Goal: Use online tool/utility: Utilize a website feature to perform a specific function

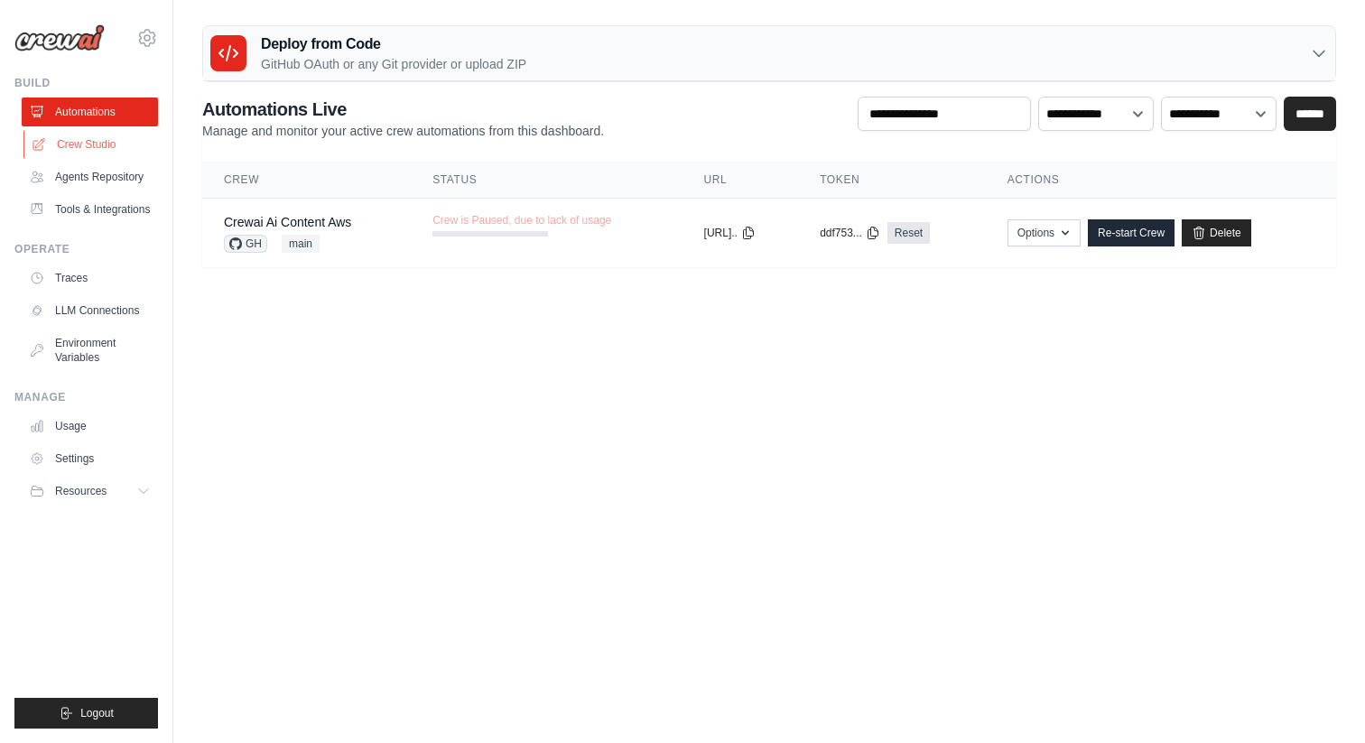
click at [118, 144] on link "Crew Studio" at bounding box center [91, 144] width 136 height 29
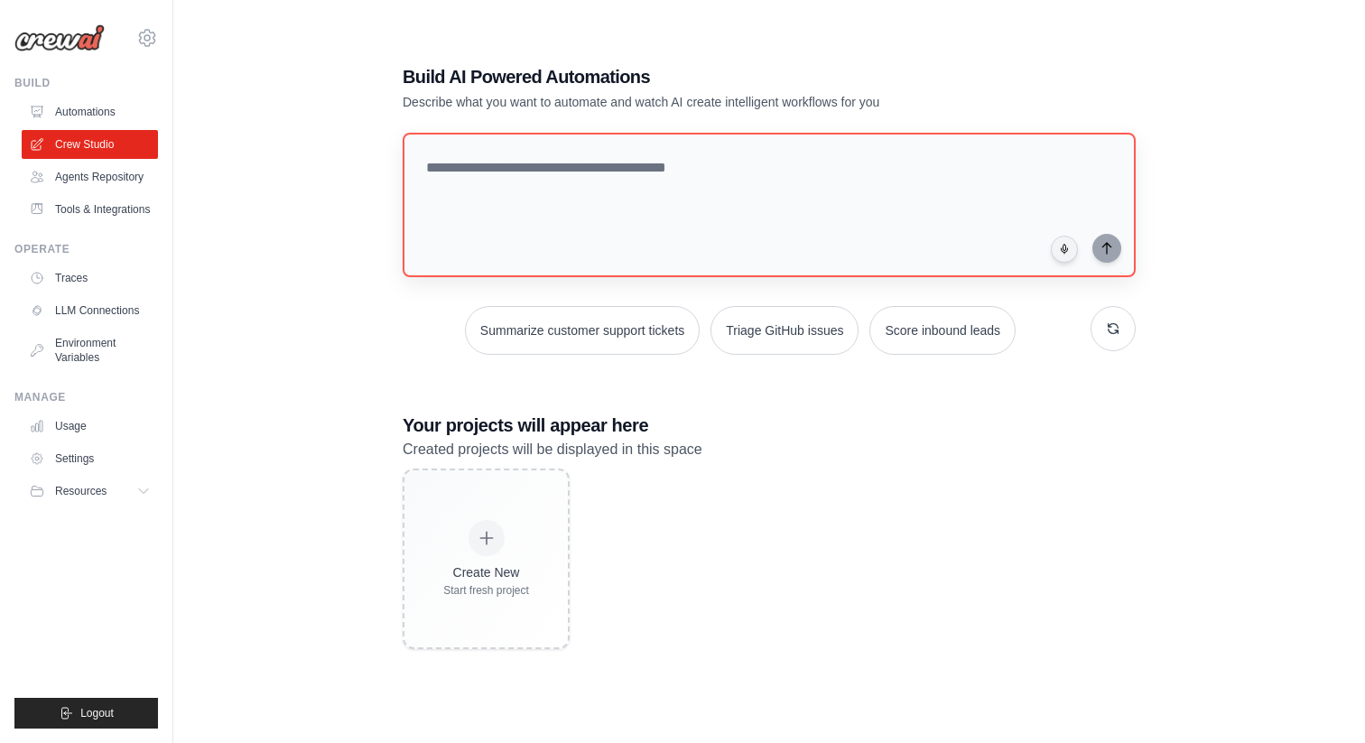
scroll to position [36, 0]
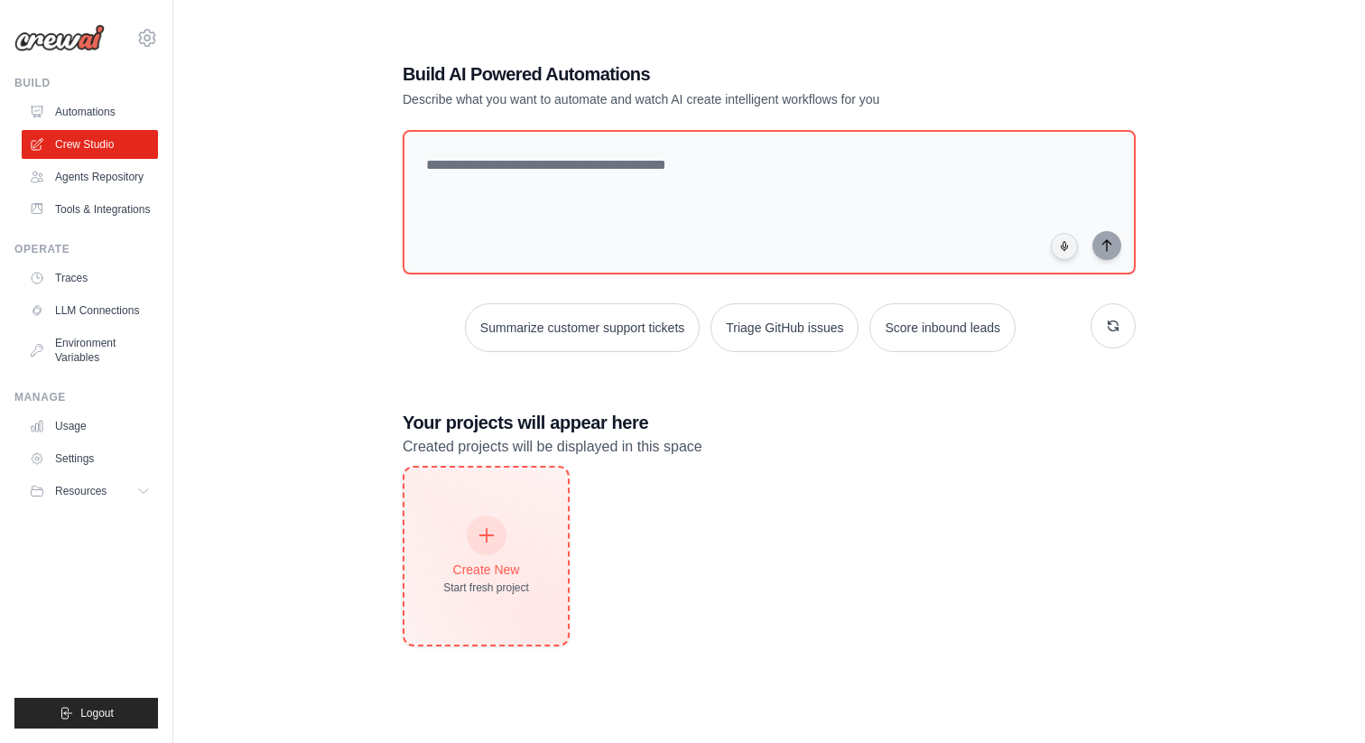
click at [536, 499] on div "Create New Start fresh project" at bounding box center [485, 556] width 163 height 177
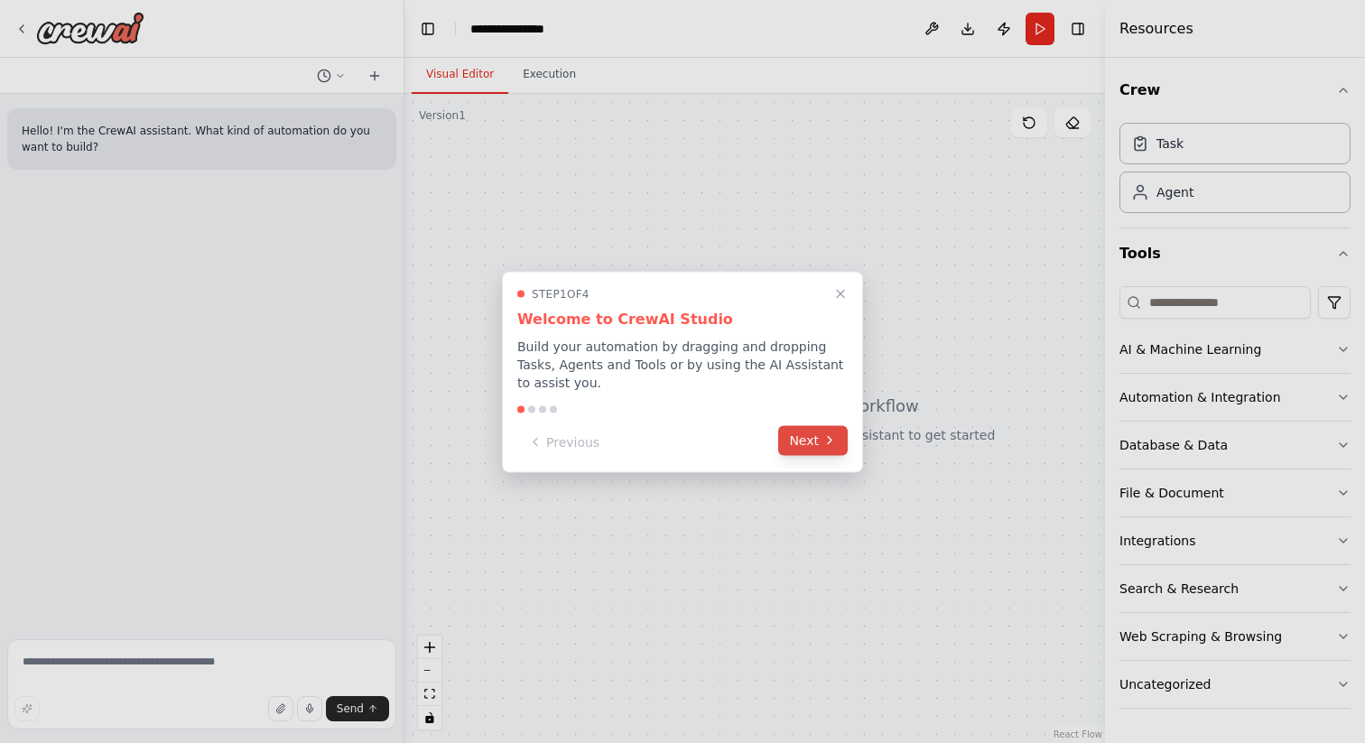
click at [830, 438] on icon at bounding box center [830, 440] width 4 height 7
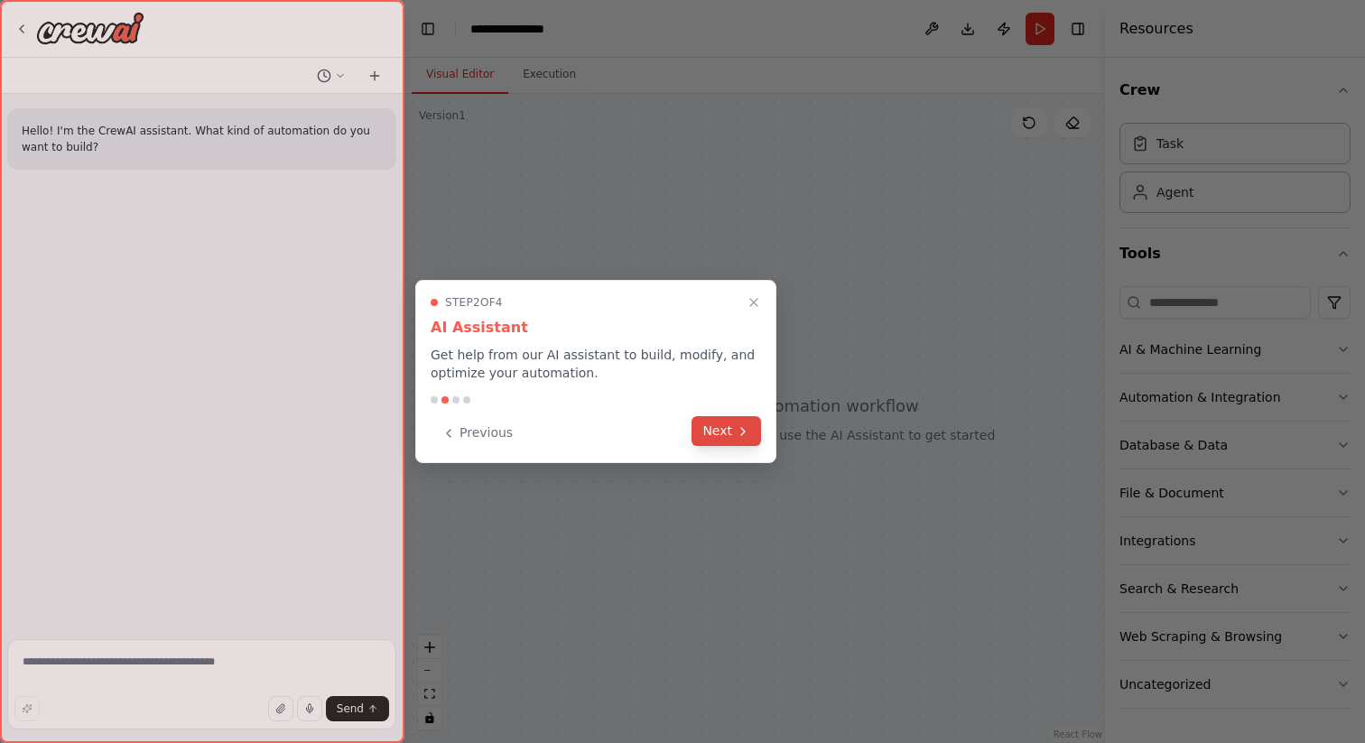
click at [744, 430] on icon at bounding box center [743, 431] width 14 height 14
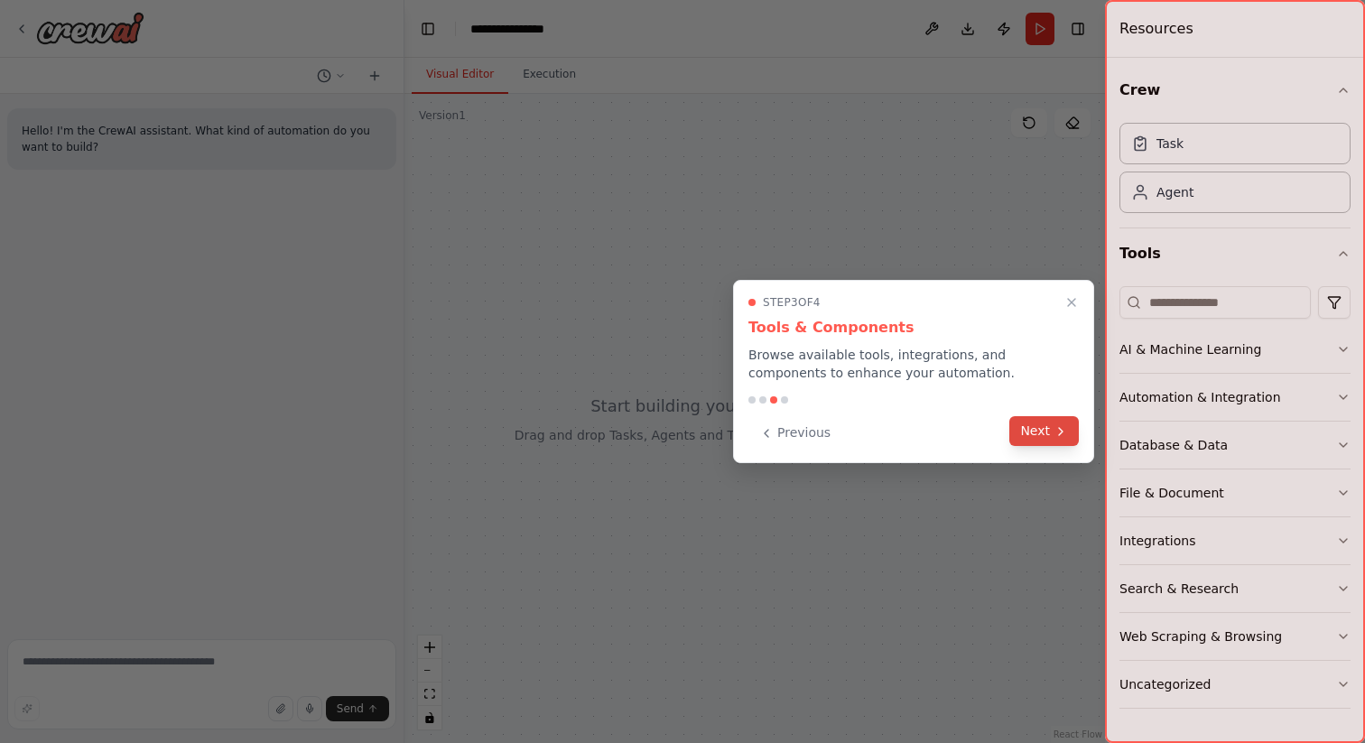
click at [1057, 427] on icon at bounding box center [1061, 431] width 14 height 14
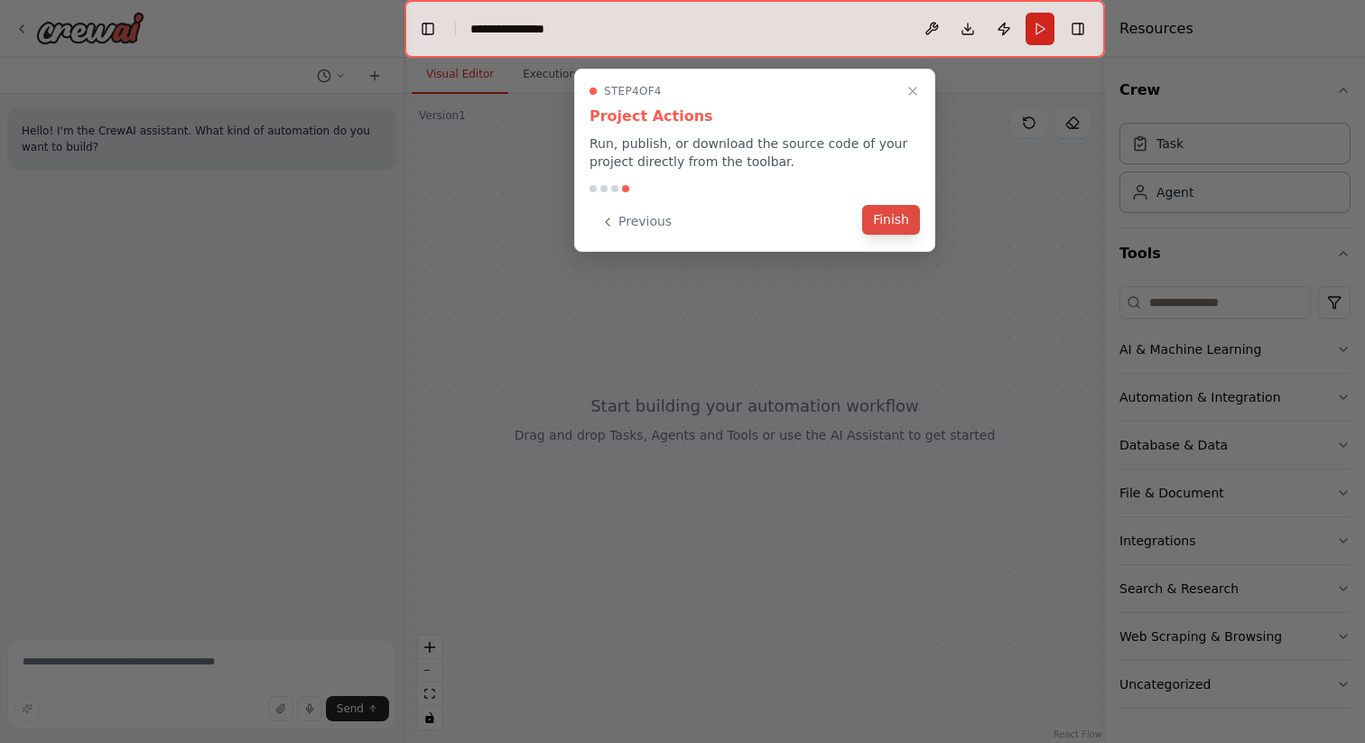
click at [902, 228] on button "Finish" at bounding box center [891, 220] width 58 height 30
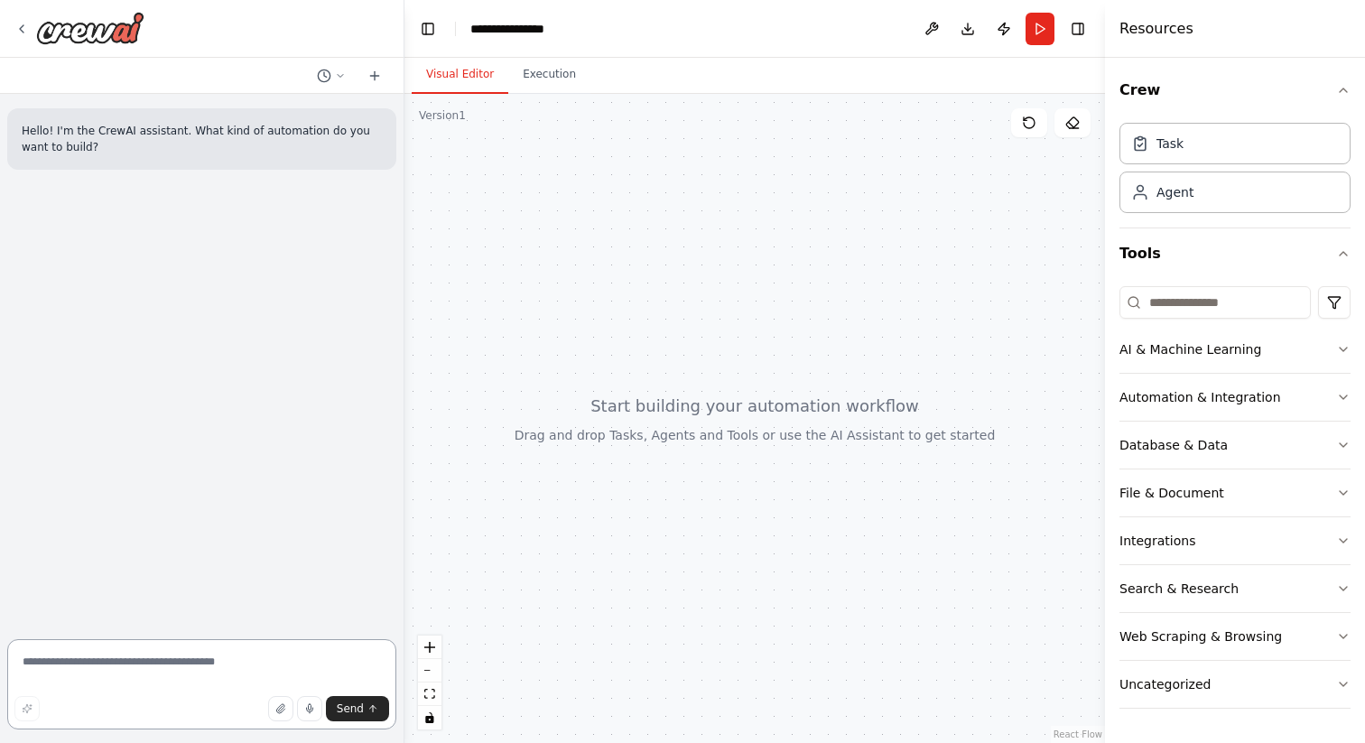
click at [253, 661] on textarea at bounding box center [201, 684] width 389 height 90
click at [163, 662] on textarea "**********" at bounding box center [201, 684] width 389 height 90
click at [223, 656] on textarea "**********" at bounding box center [201, 684] width 389 height 90
click at [226, 676] on textarea "**********" at bounding box center [201, 684] width 389 height 90
click at [256, 664] on textarea "**********" at bounding box center [201, 684] width 389 height 90
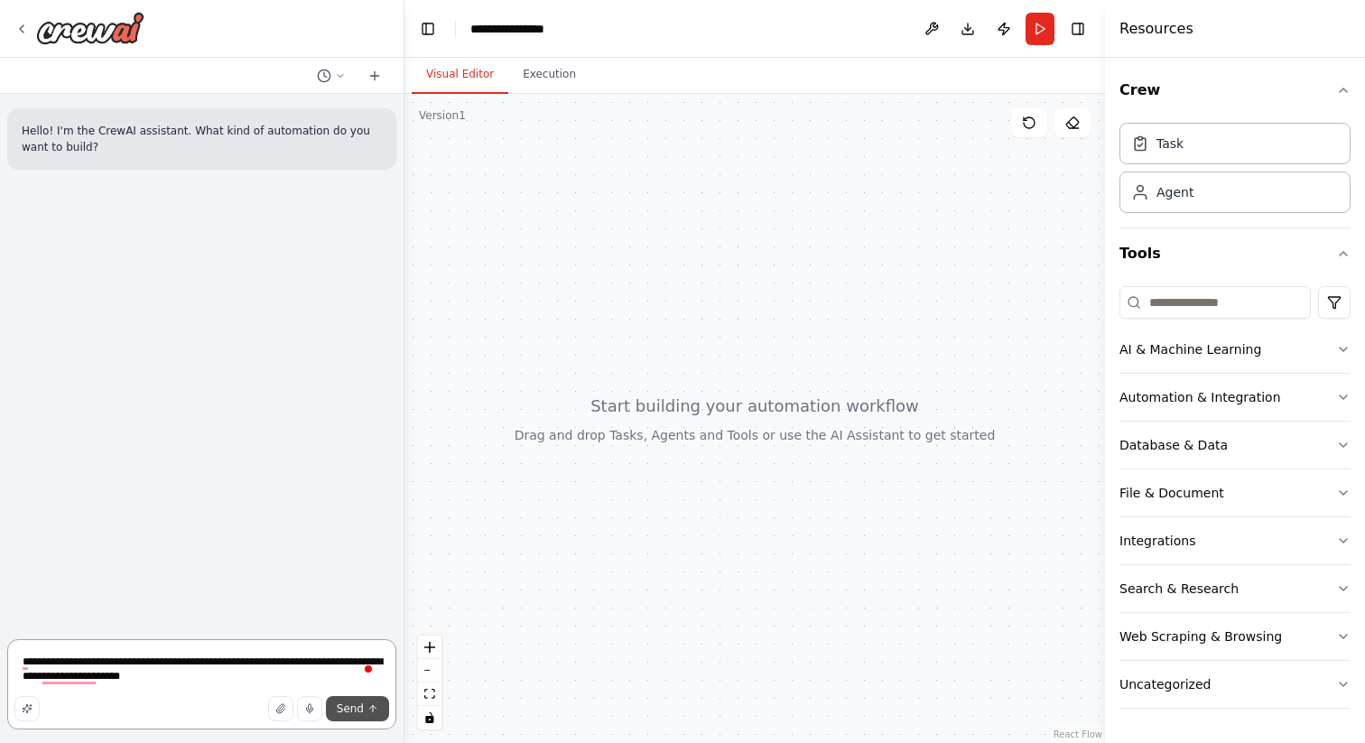
type textarea "**********"
click at [363, 713] on span "Send" at bounding box center [350, 708] width 27 height 14
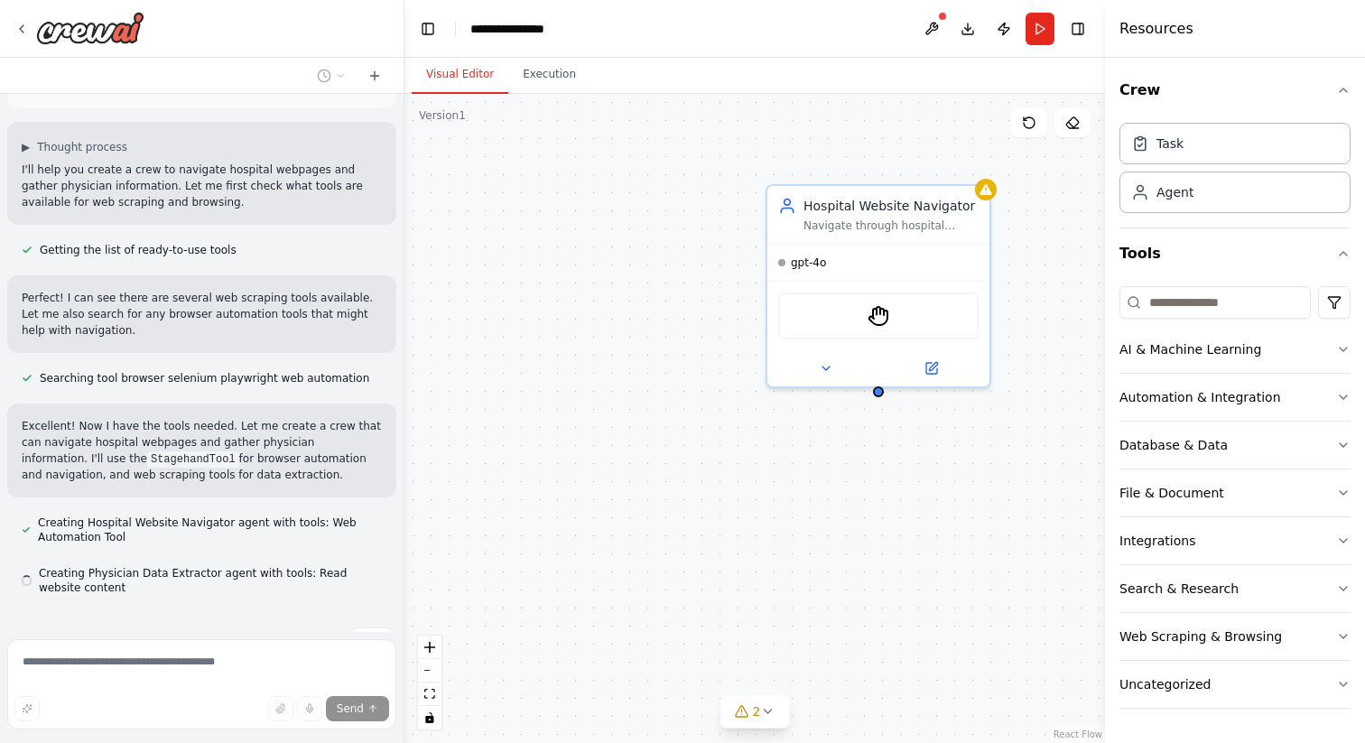
scroll to position [189, 0]
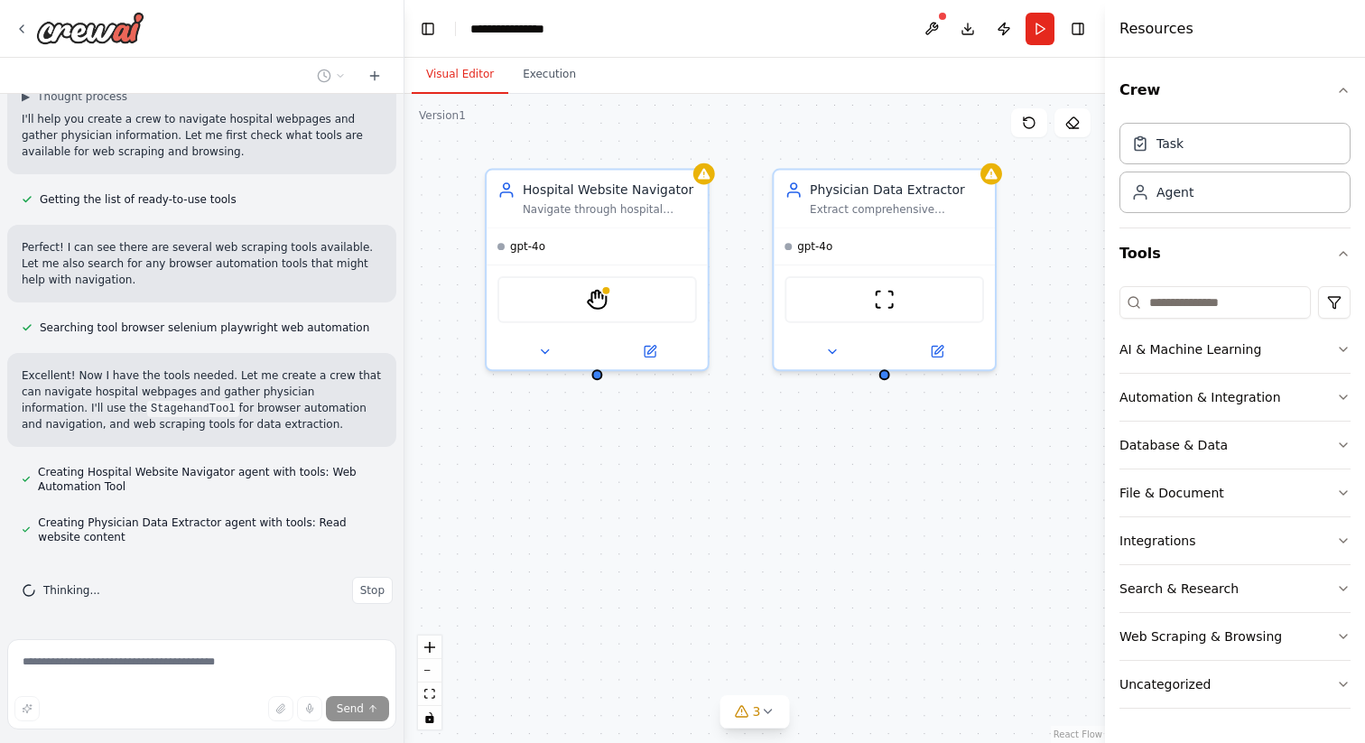
drag, startPoint x: 784, startPoint y: 579, endPoint x: 504, endPoint y: 561, distance: 280.5
click at [504, 561] on div "Hospital Website Navigator Navigate through hospital websites efficiently to lo…" at bounding box center [754, 418] width 701 height 649
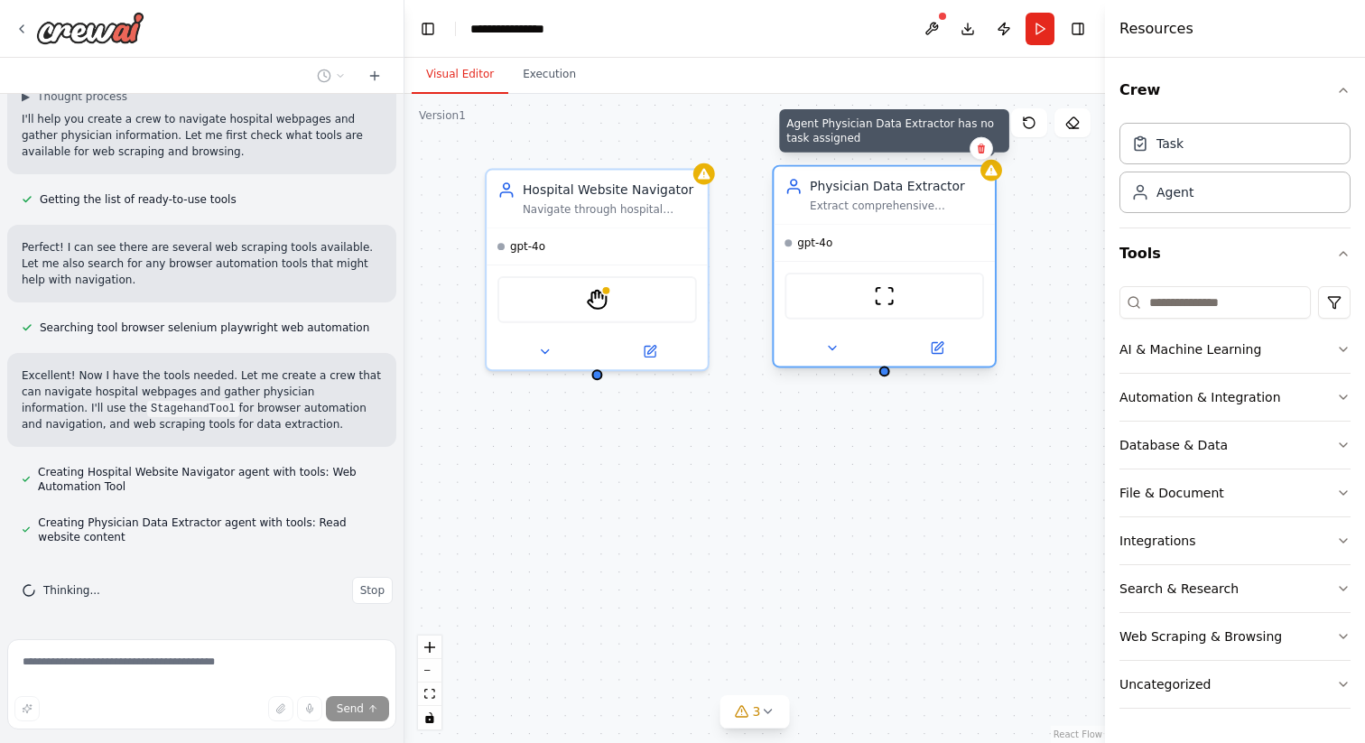
click at [992, 180] on div at bounding box center [991, 171] width 22 height 22
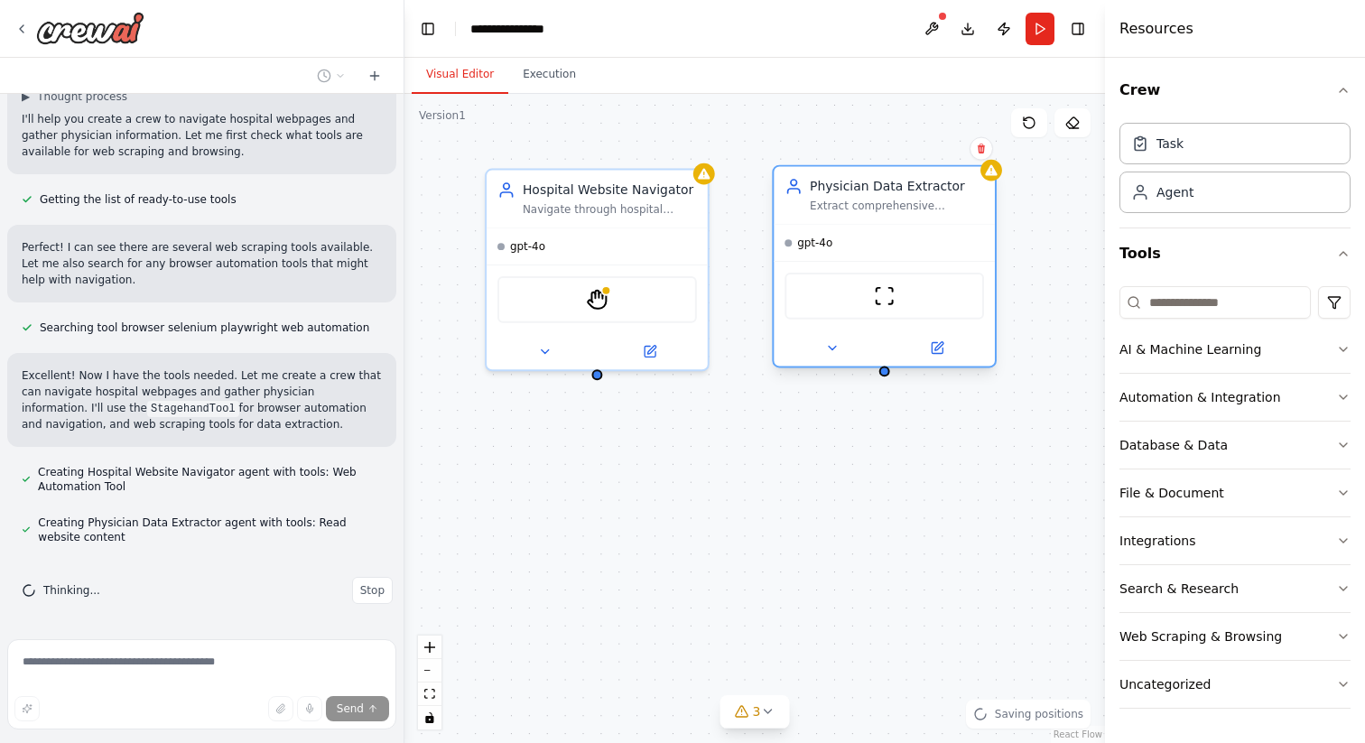
click at [966, 196] on div "Physician Data Extractor Extract comprehensive physician information from hospi…" at bounding box center [897, 196] width 174 height 36
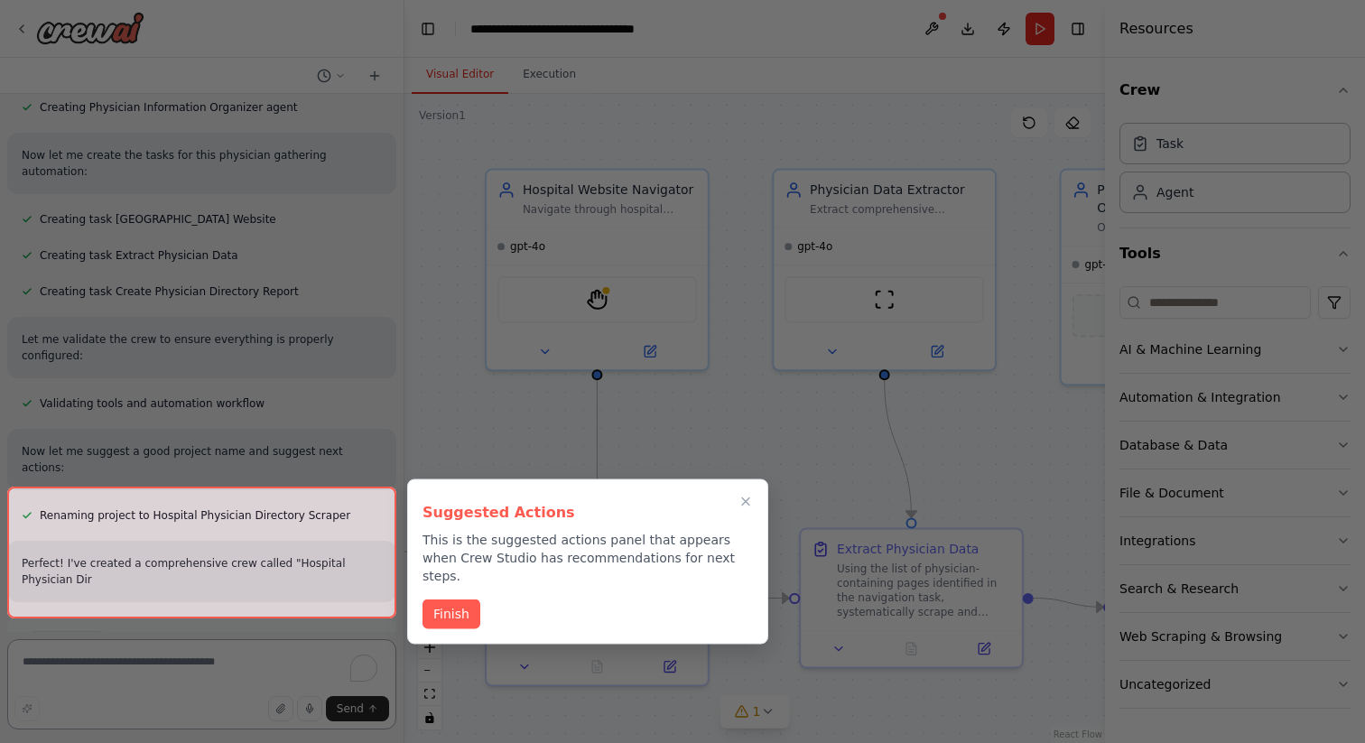
scroll to position [736, 0]
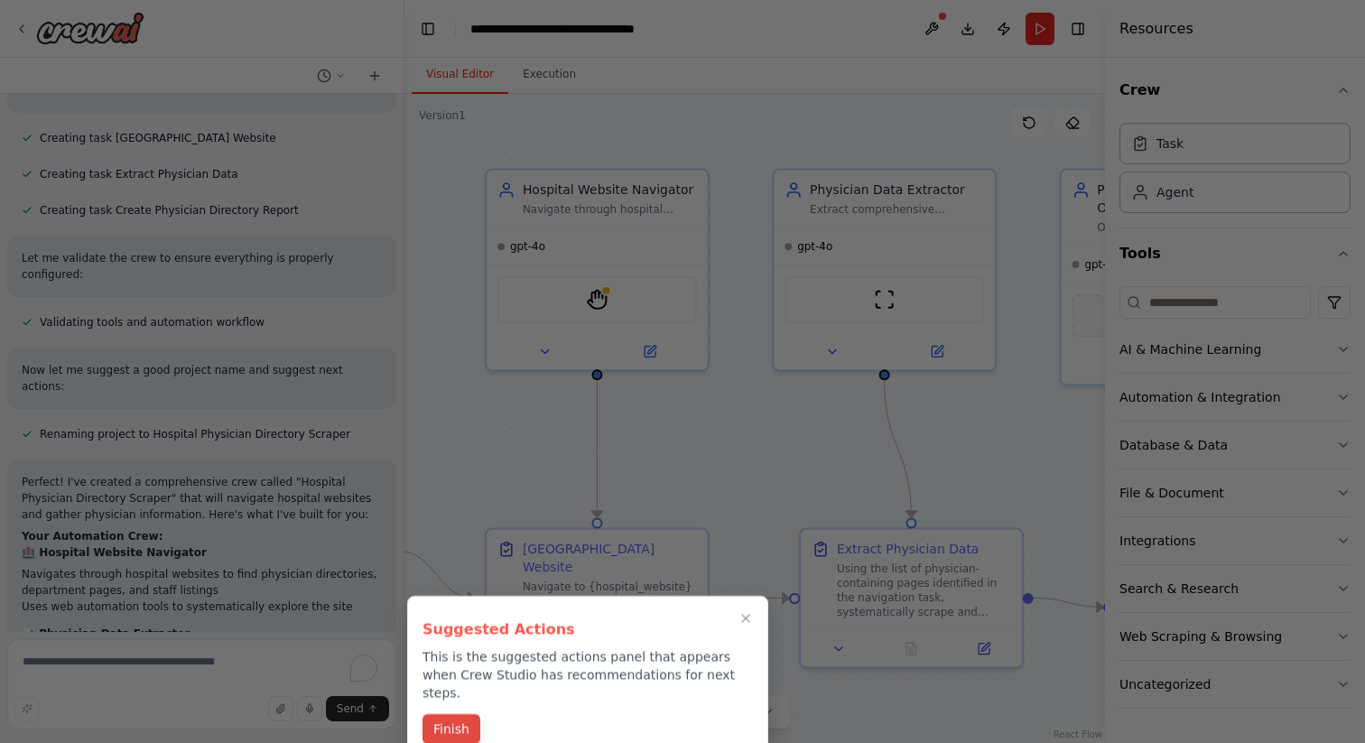
click at [454, 714] on button "Finish" at bounding box center [452, 729] width 58 height 30
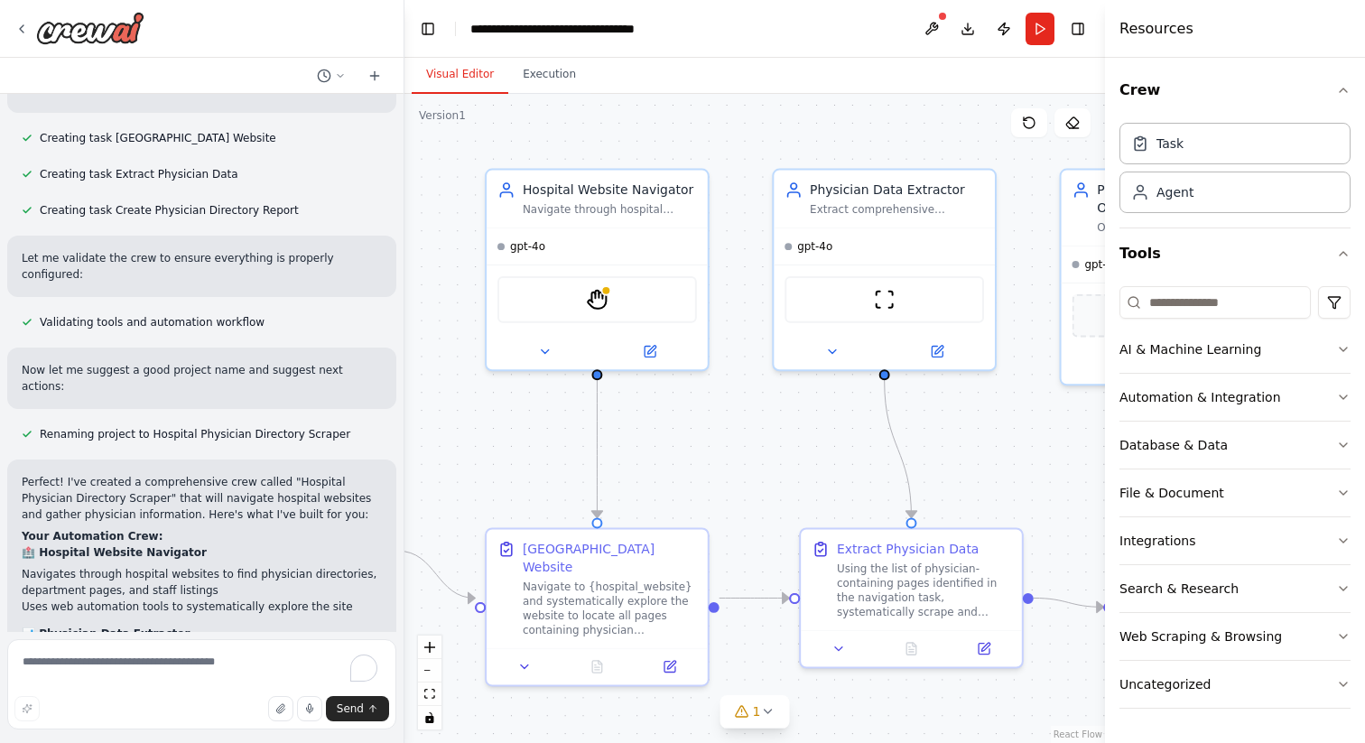
scroll to position [1315, 0]
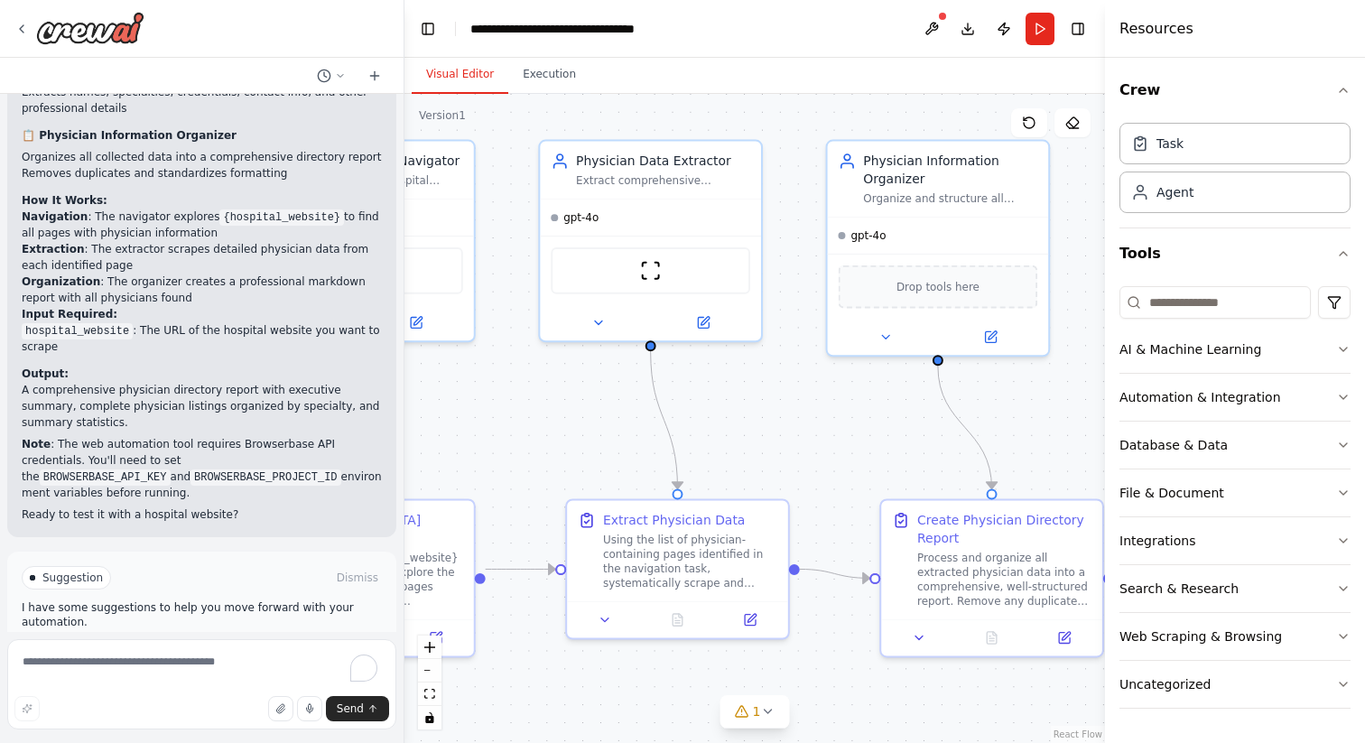
drag, startPoint x: 818, startPoint y: 484, endPoint x: 581, endPoint y: 453, distance: 238.5
click at [581, 454] on div ".deletable-edge-delete-btn { width: 20px; height: 20px; border: 0px solid #ffff…" at bounding box center [754, 418] width 701 height 649
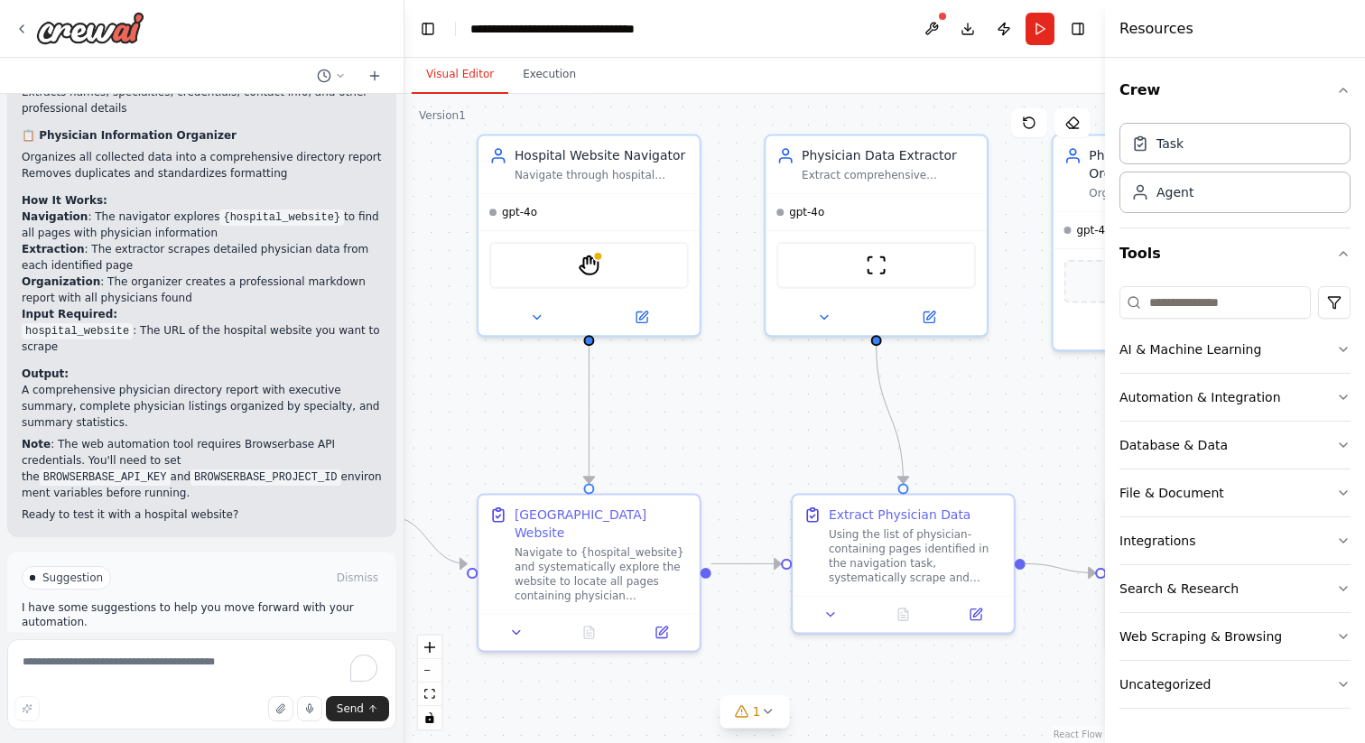
drag, startPoint x: 794, startPoint y: 459, endPoint x: 1032, endPoint y: 454, distance: 237.5
click at [1031, 454] on div ".deletable-edge-delete-btn { width: 20px; height: 20px; border: 0px solid #ffff…" at bounding box center [754, 418] width 701 height 649
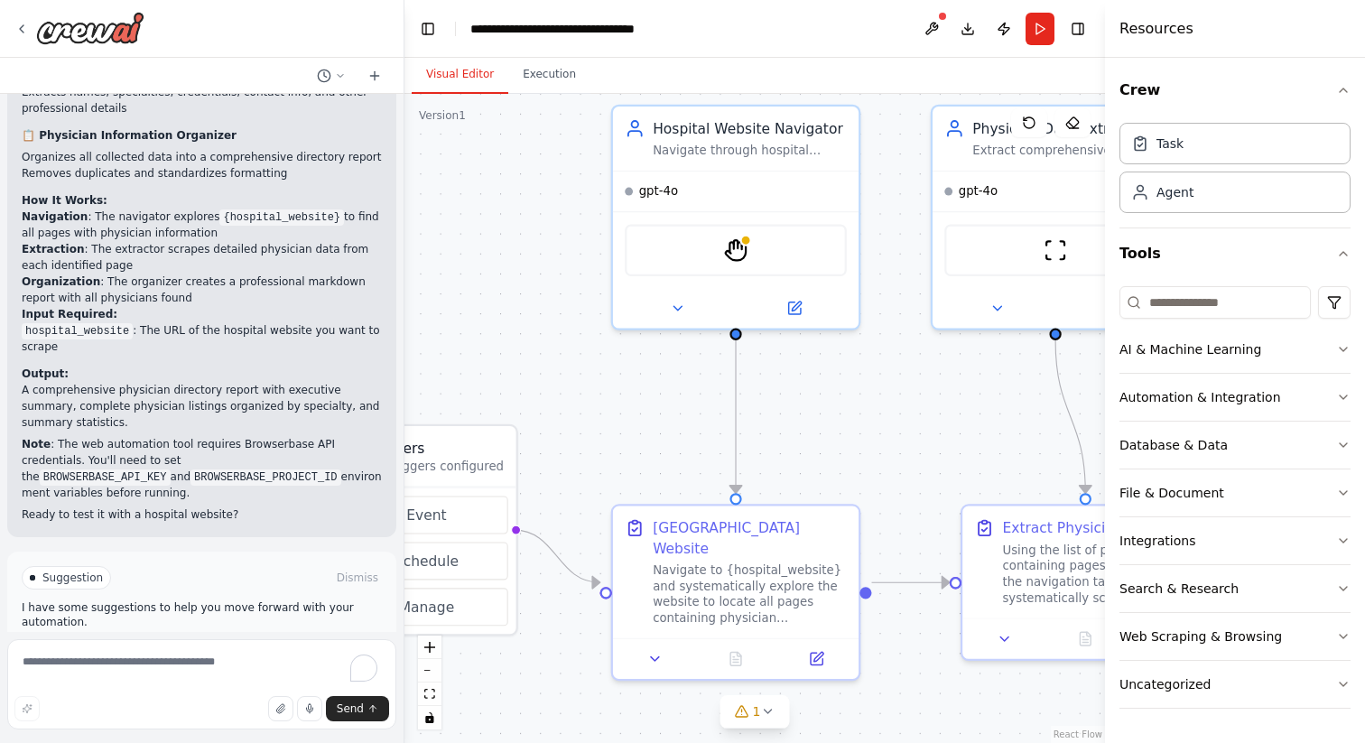
drag, startPoint x: 713, startPoint y: 431, endPoint x: 980, endPoint y: 402, distance: 268.8
click at [980, 402] on div ".deletable-edge-delete-btn { width: 20px; height: 20px; border: 0px solid #ffff…" at bounding box center [754, 418] width 701 height 649
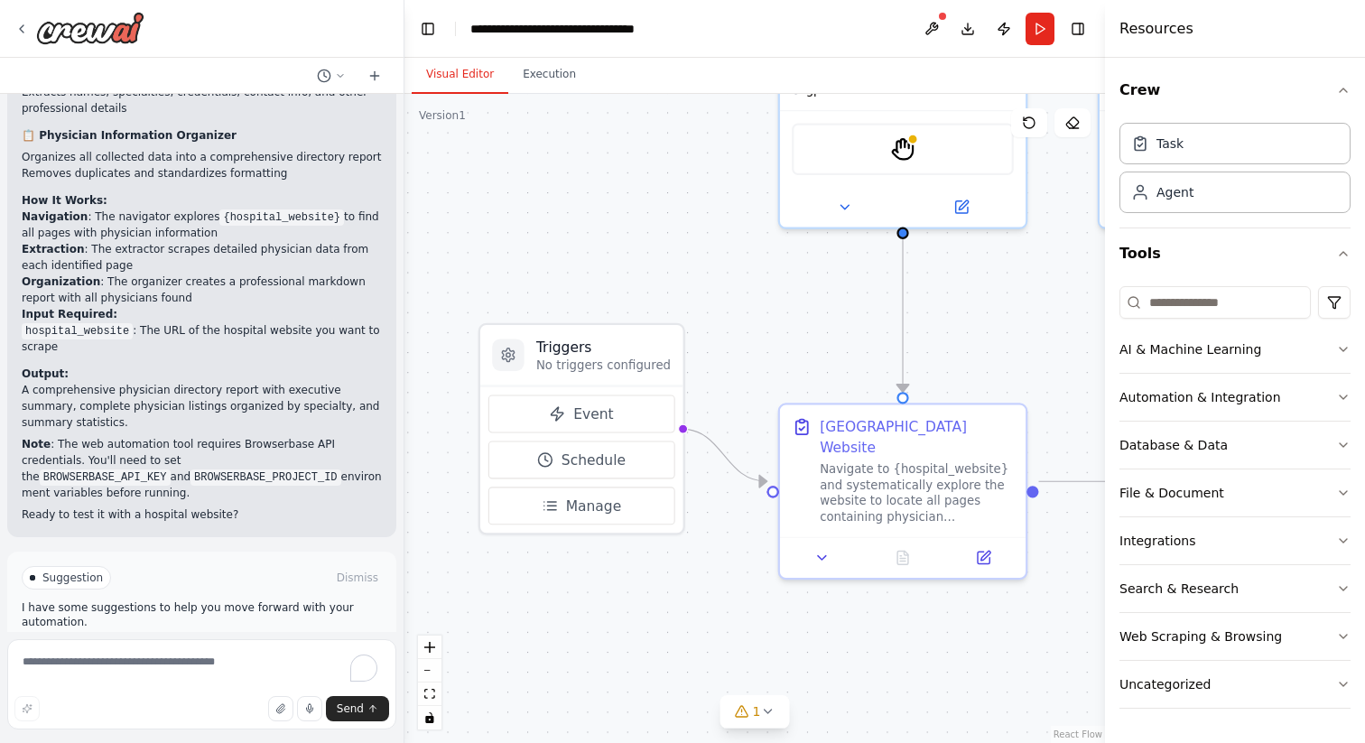
drag, startPoint x: 664, startPoint y: 322, endPoint x: 718, endPoint y: 253, distance: 87.6
click at [718, 253] on div ".deletable-edge-delete-btn { width: 20px; height: 20px; border: 0px solid #ffff…" at bounding box center [754, 418] width 701 height 649
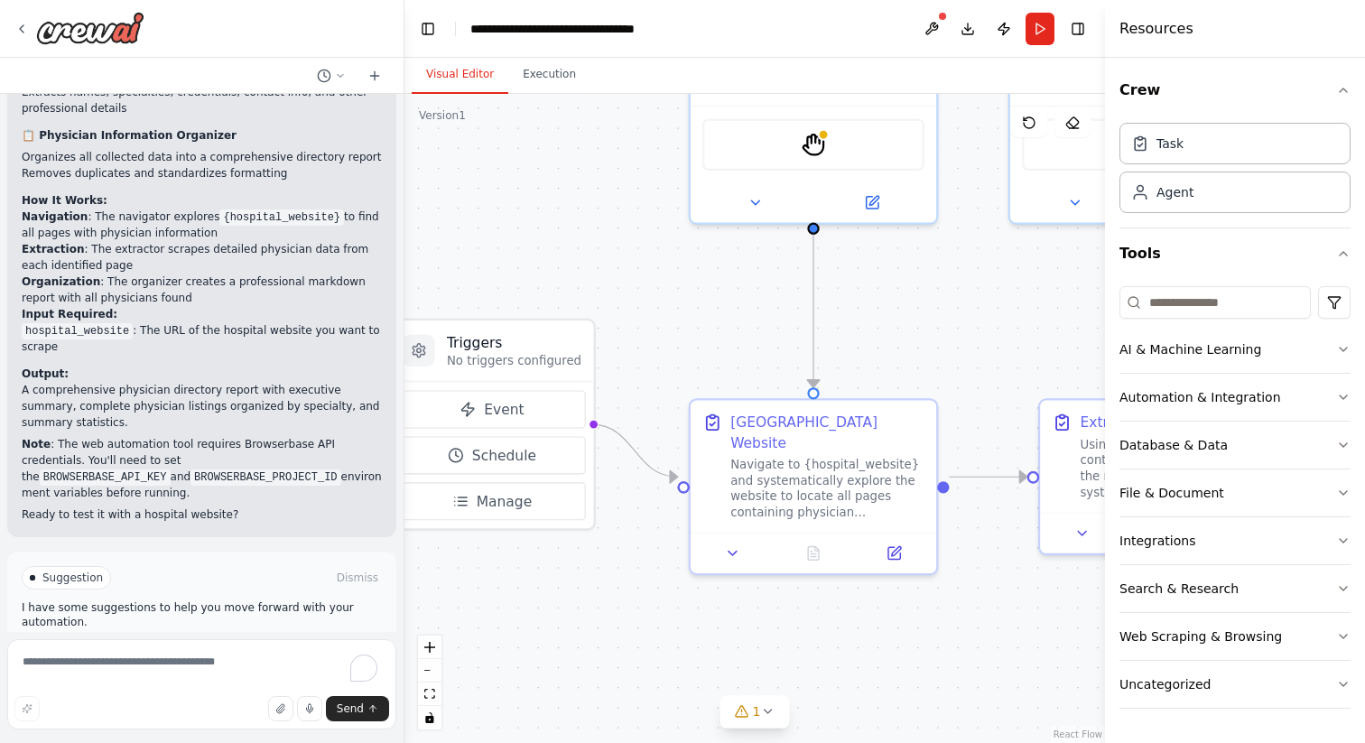
drag, startPoint x: 804, startPoint y: 336, endPoint x: 715, endPoint y: 331, distance: 89.5
click at [715, 331] on div ".deletable-edge-delete-btn { width: 20px; height: 20px; border: 0px solid #ffff…" at bounding box center [754, 418] width 701 height 649
click at [272, 640] on button "Run Automation" at bounding box center [202, 654] width 360 height 29
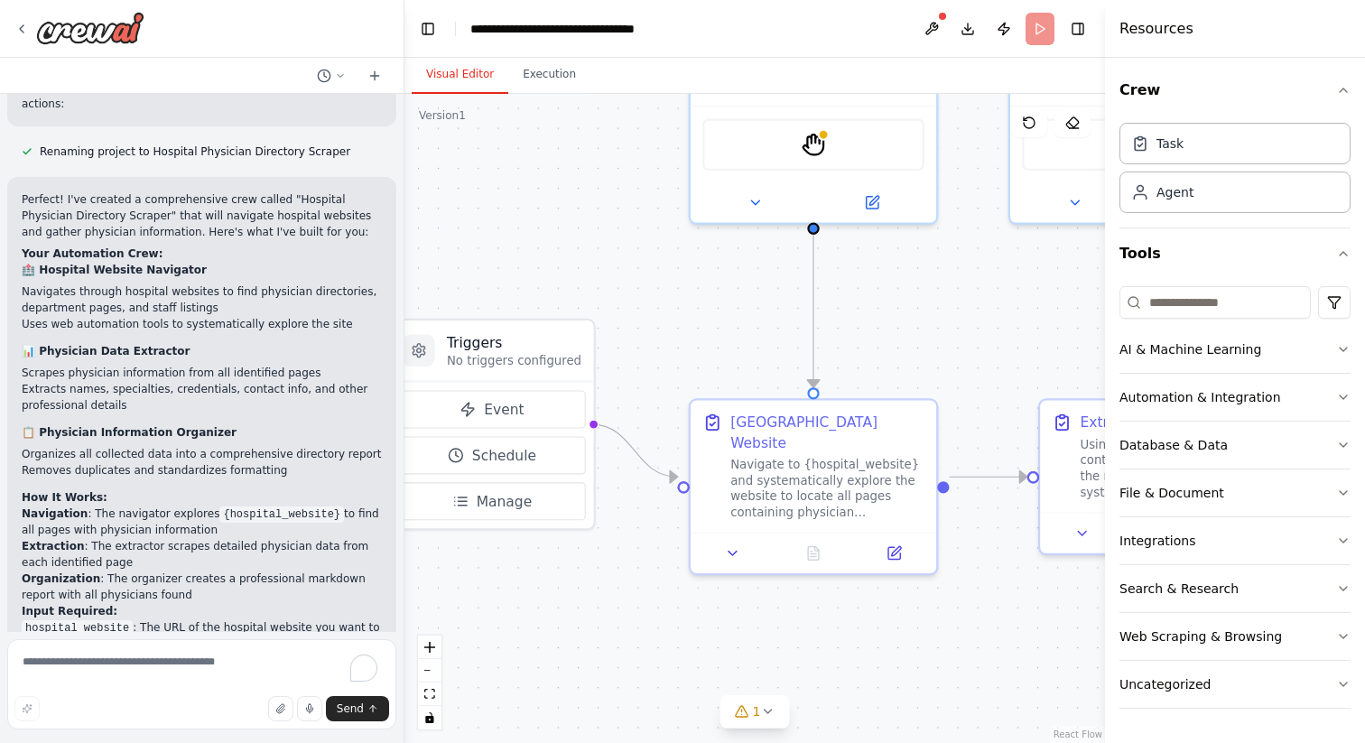
scroll to position [1169, 0]
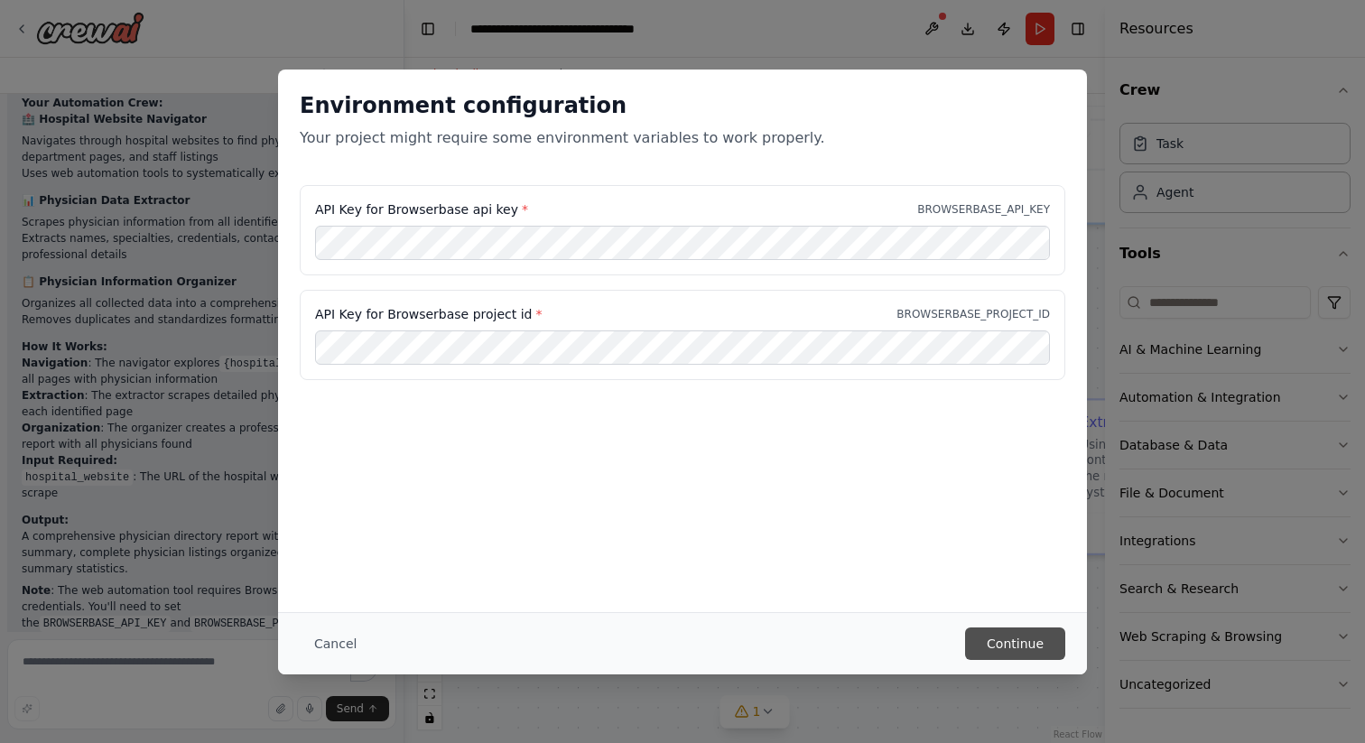
click at [995, 638] on button "Continue" at bounding box center [1015, 643] width 100 height 33
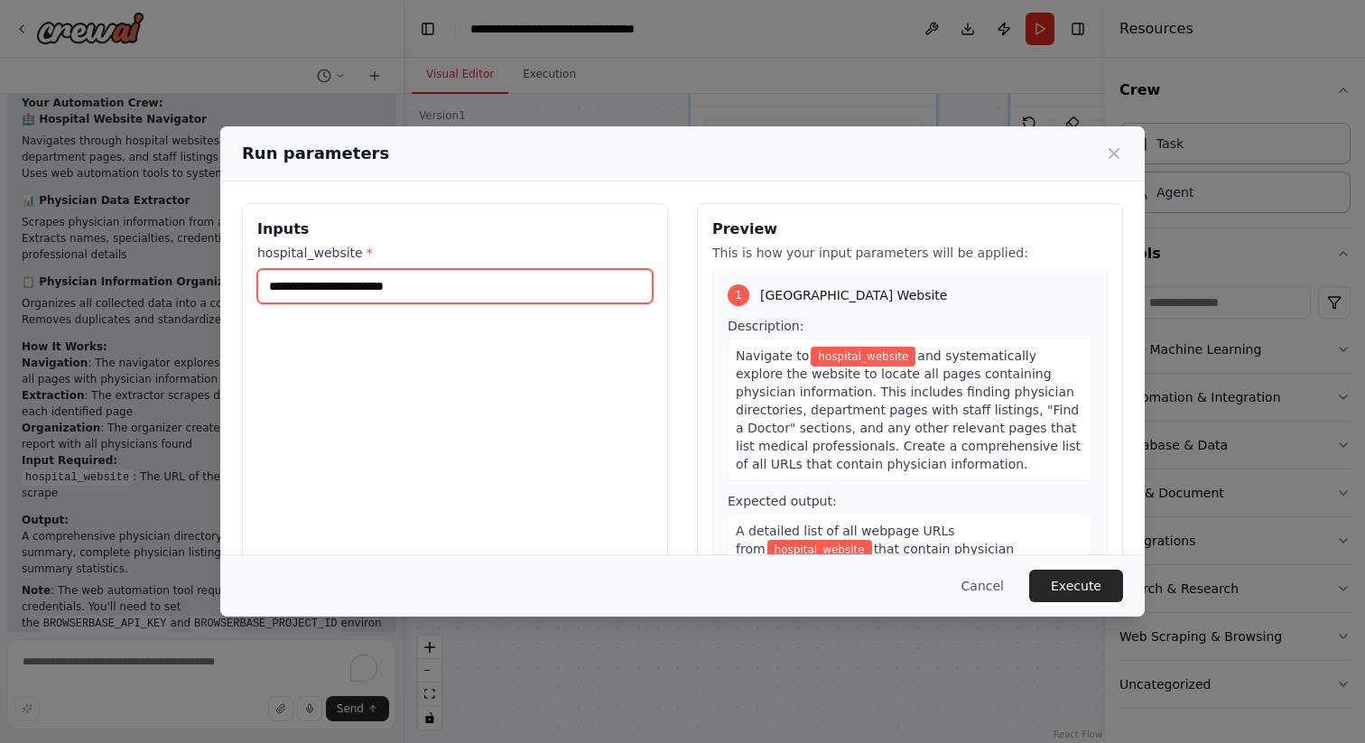
click at [504, 288] on input "hospital_website *" at bounding box center [454, 286] width 395 height 34
paste input "**********"
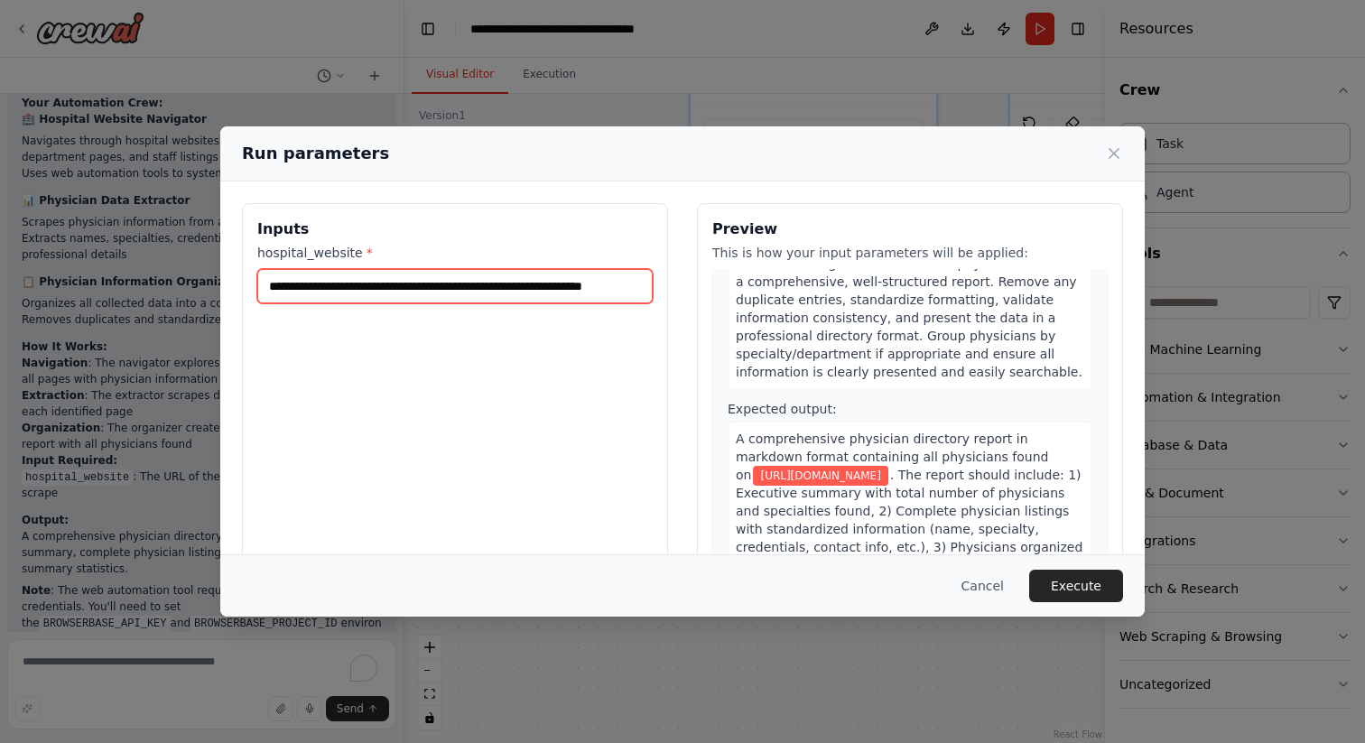
scroll to position [18, 0]
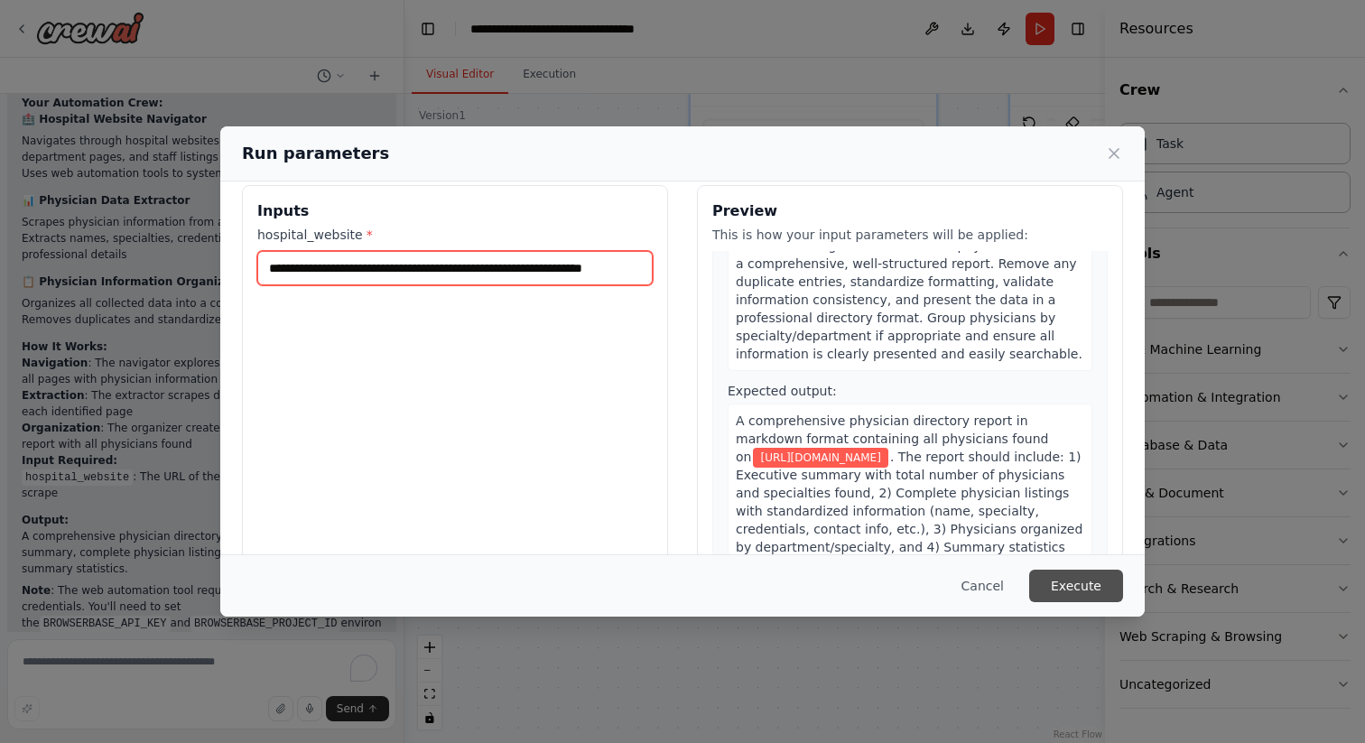
type input "**********"
click at [1061, 584] on button "Execute" at bounding box center [1076, 586] width 94 height 33
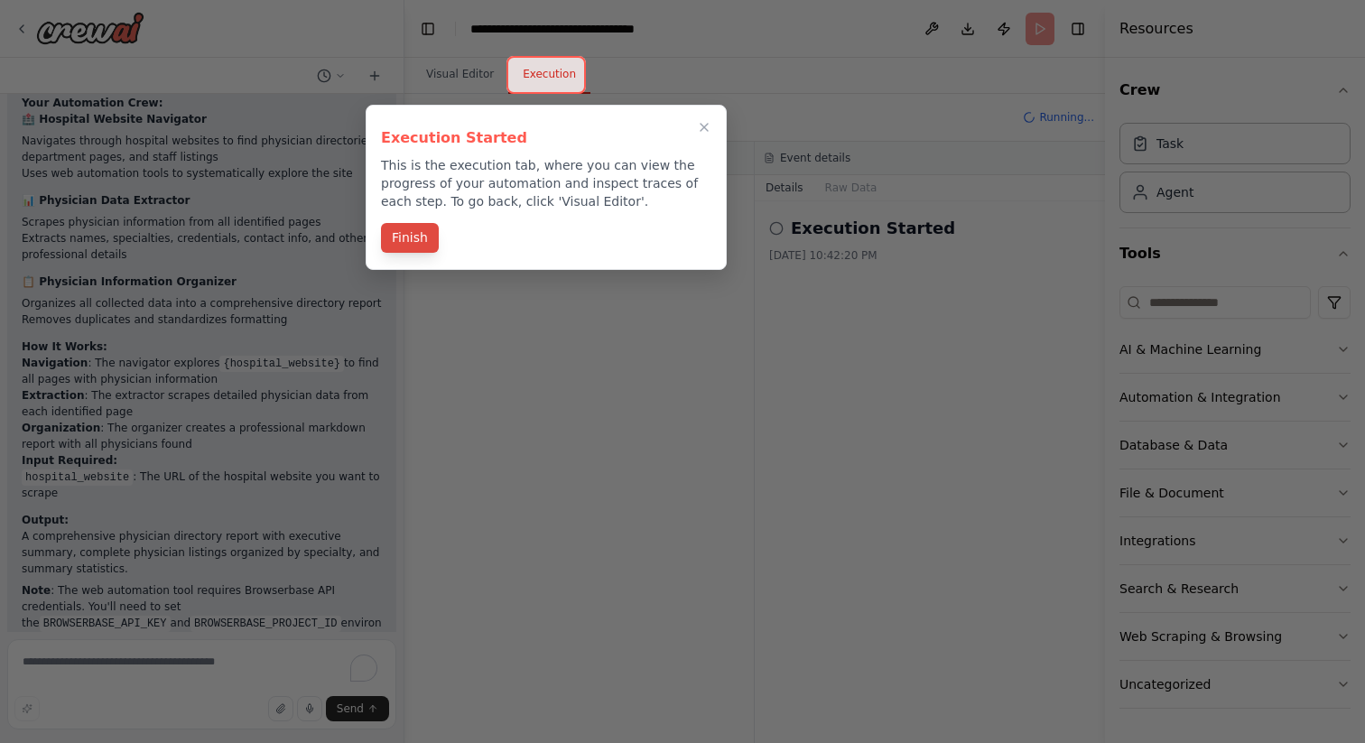
click at [426, 246] on button "Finish" at bounding box center [410, 238] width 58 height 30
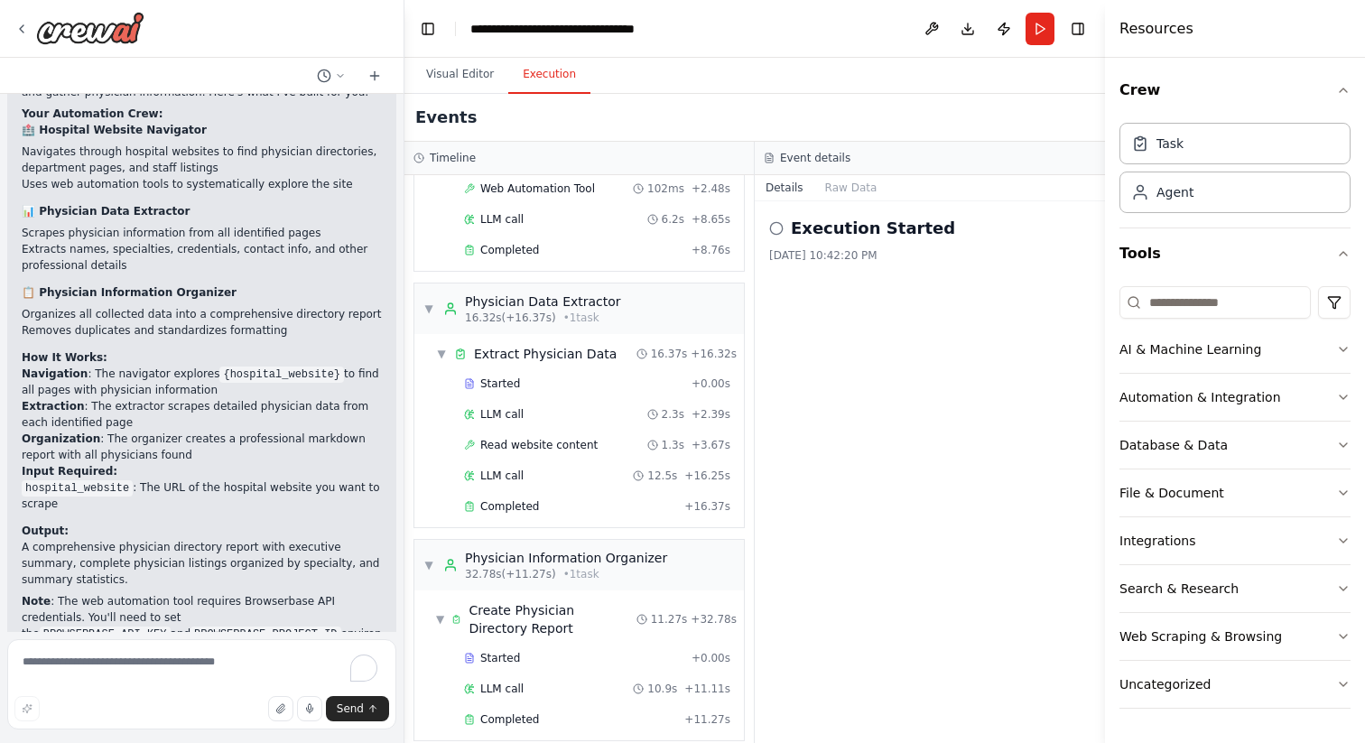
scroll to position [1315, 0]
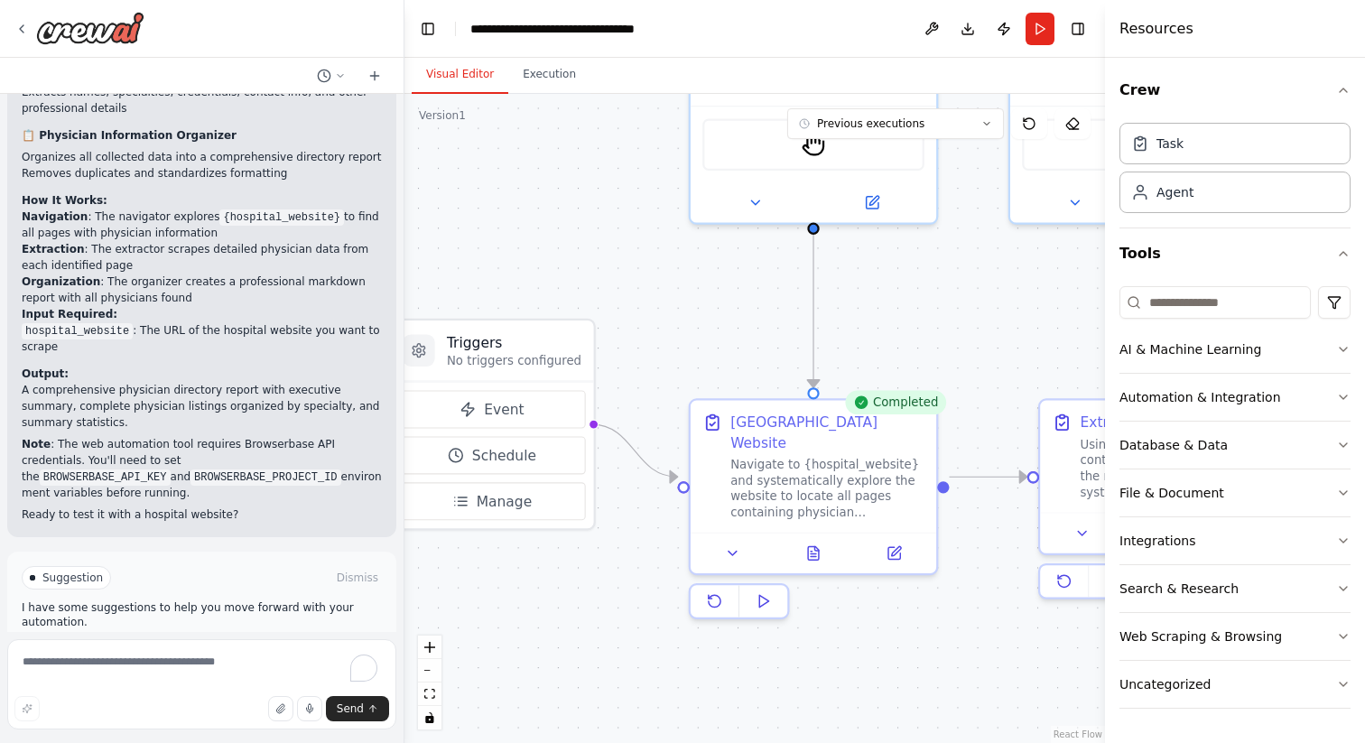
click at [467, 73] on button "Visual Editor" at bounding box center [460, 75] width 97 height 38
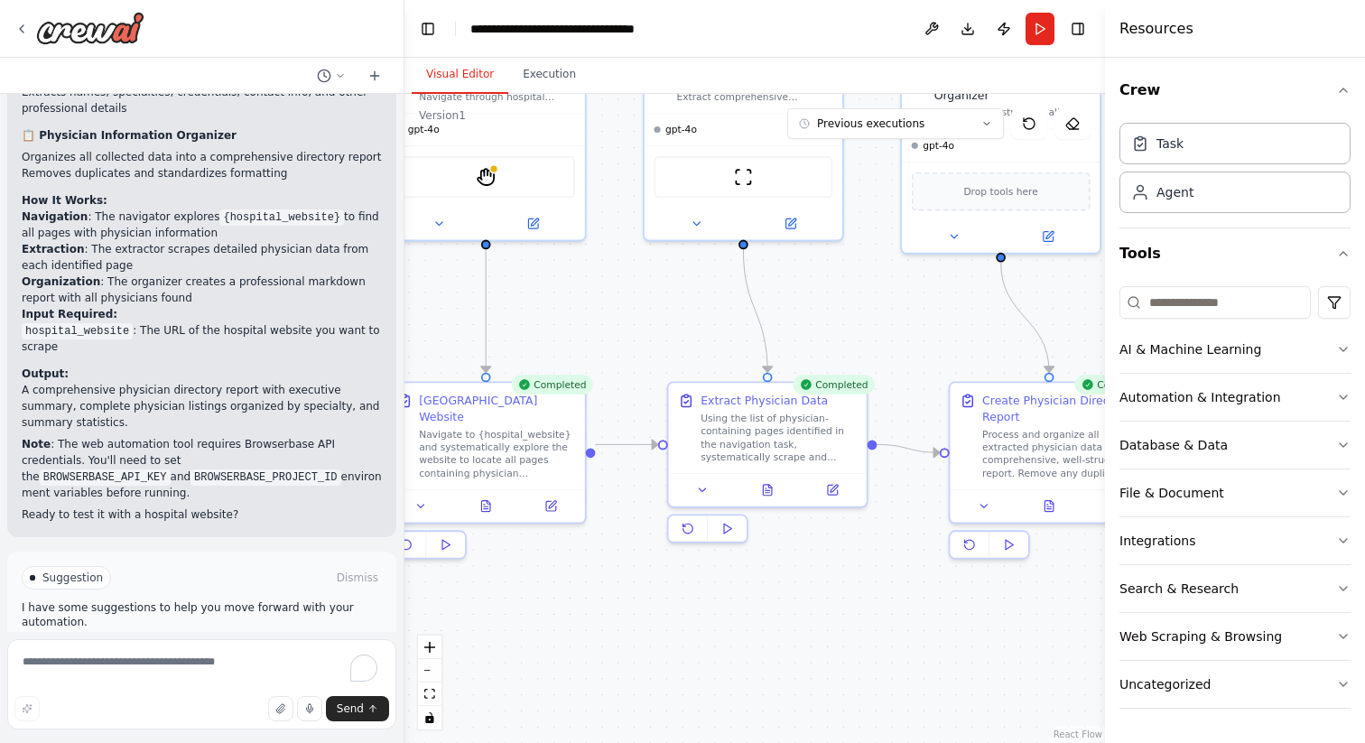
drag, startPoint x: 767, startPoint y: 338, endPoint x: 447, endPoint y: 338, distance: 320.5
click at [447, 338] on div ".deletable-edge-delete-btn { width: 20px; height: 20px; border: 0px solid #ffff…" at bounding box center [754, 418] width 701 height 649
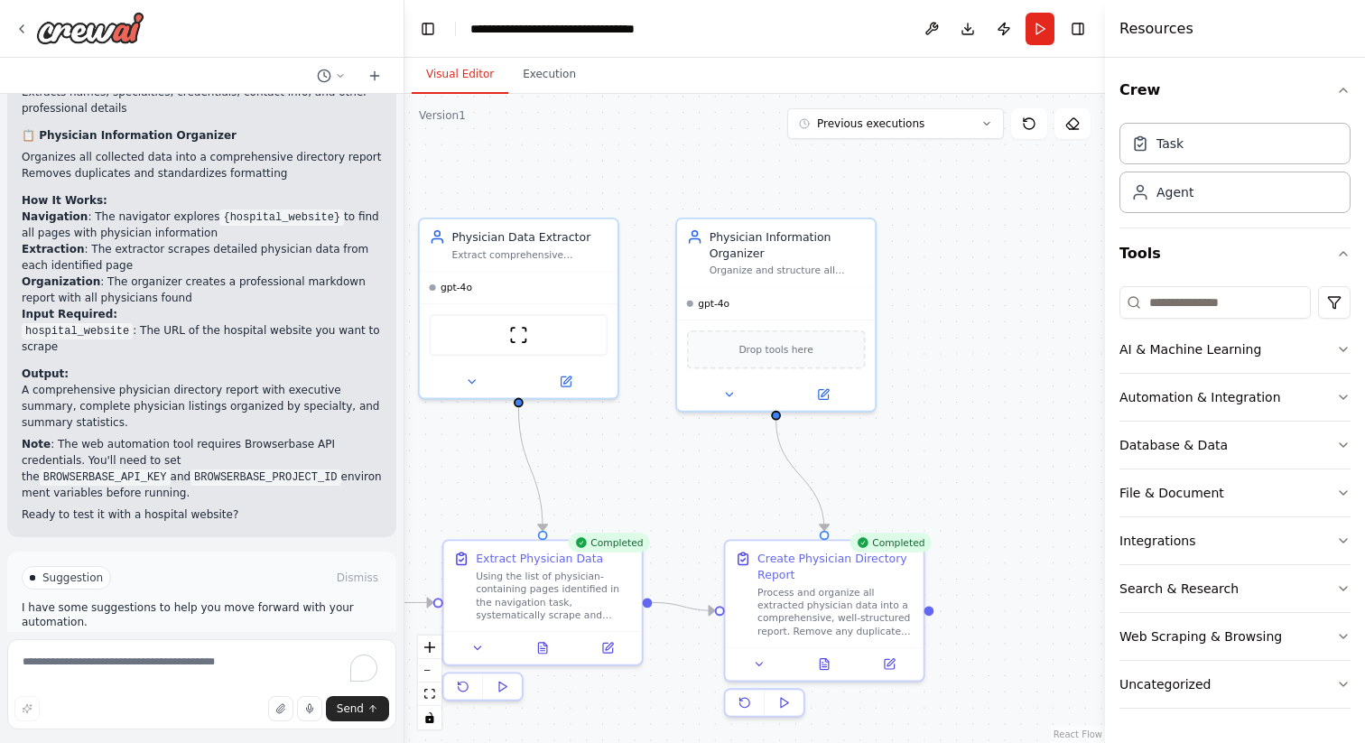
drag, startPoint x: 929, startPoint y: 359, endPoint x: 947, endPoint y: 391, distance: 36.4
click at [948, 391] on div ".deletable-edge-delete-btn { width: 20px; height: 20px; border: 0px solid #ffff…" at bounding box center [754, 418] width 701 height 649
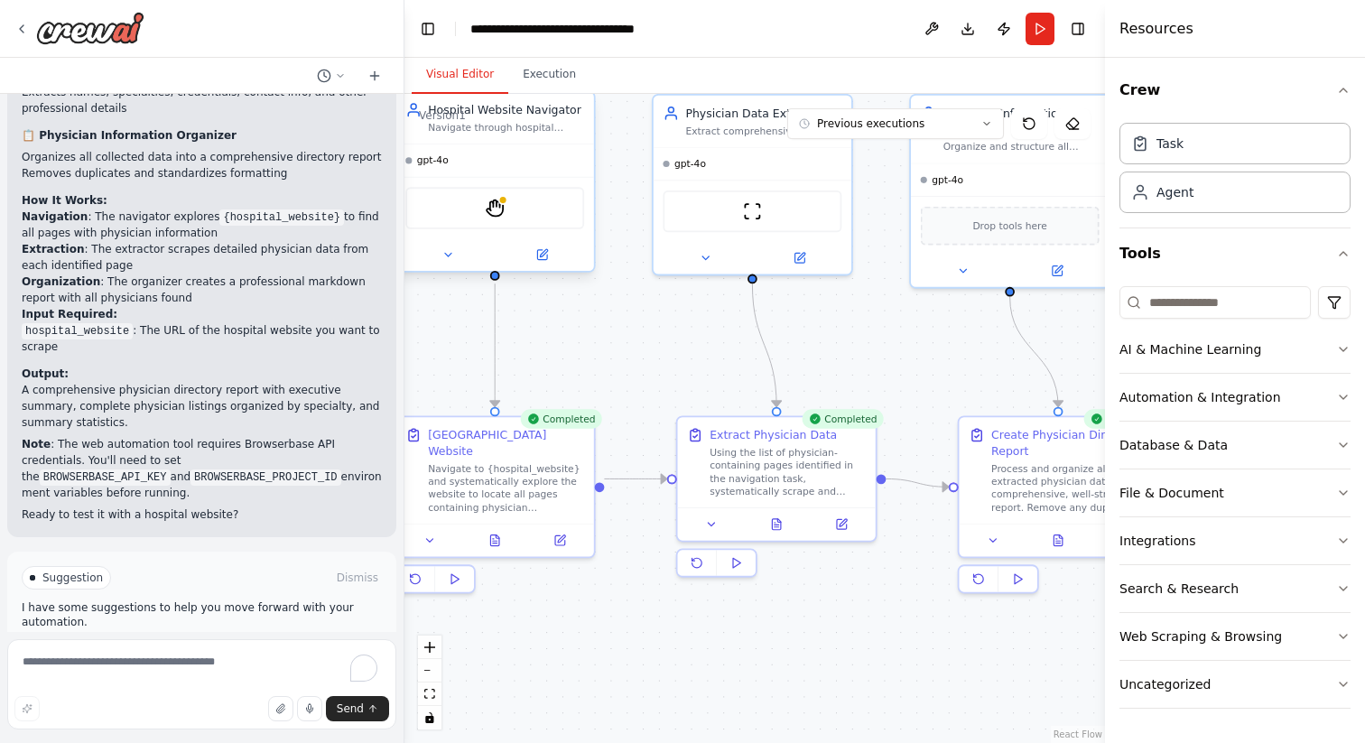
click at [553, 93] on div "Hospital Website Navigator Navigate through hospital websites efficiently to lo…" at bounding box center [495, 180] width 201 height 181
click at [555, 78] on button "Execution" at bounding box center [549, 75] width 82 height 38
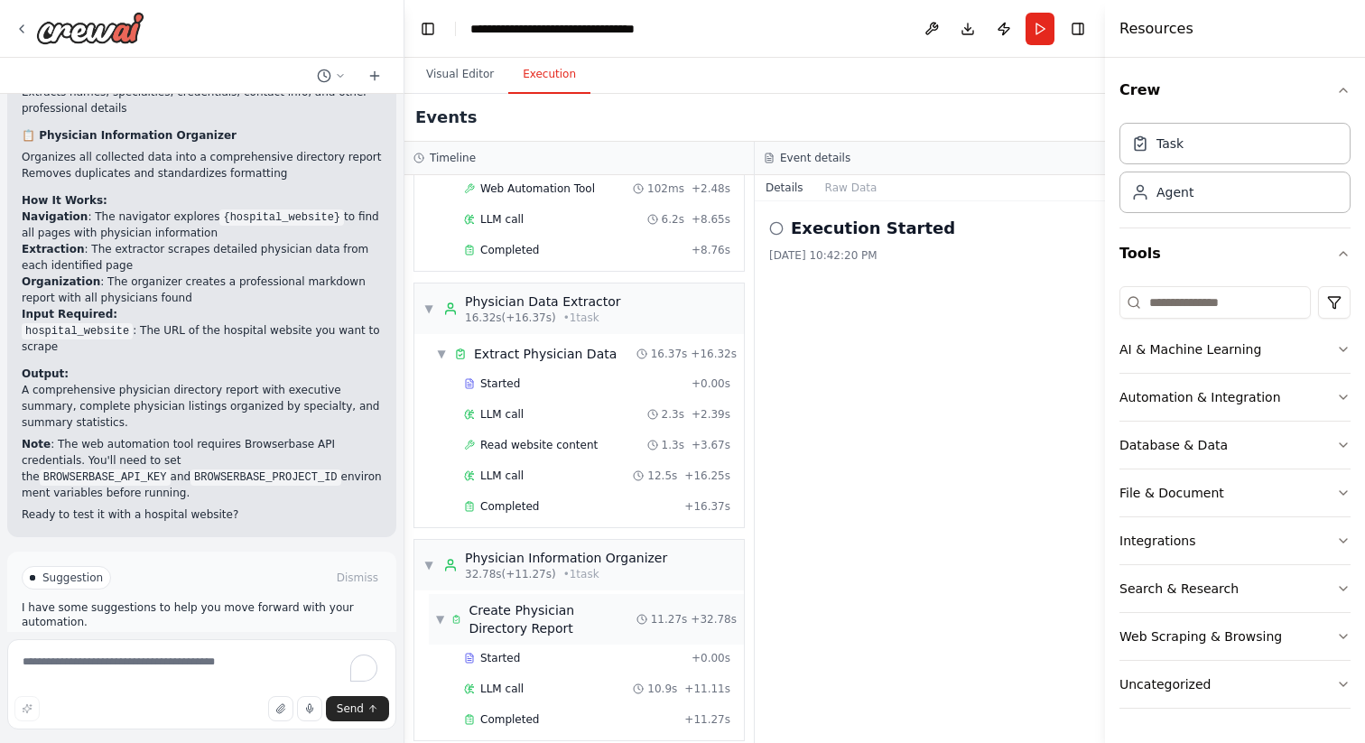
click at [609, 601] on span "Create Physician Directory Report" at bounding box center [552, 619] width 167 height 36
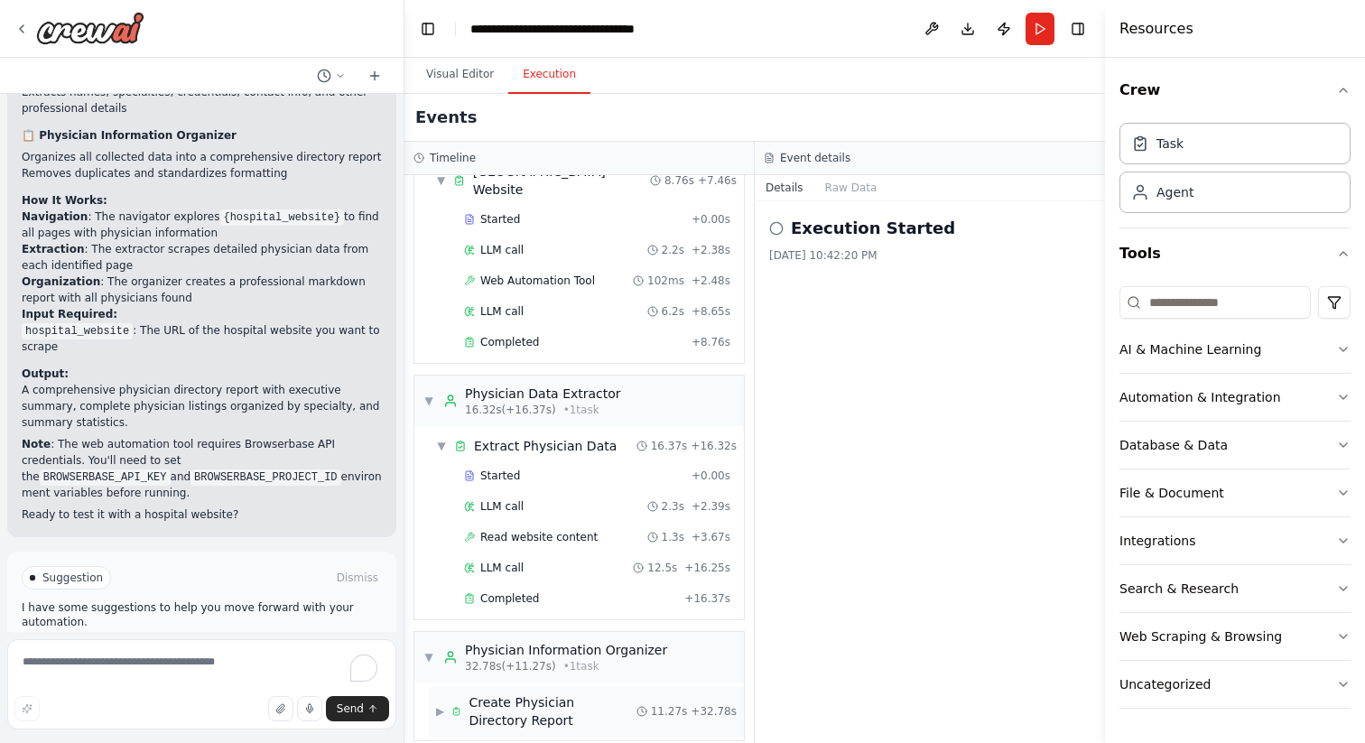
click at [618, 708] on span "Create Physician Directory Report" at bounding box center [552, 711] width 167 height 36
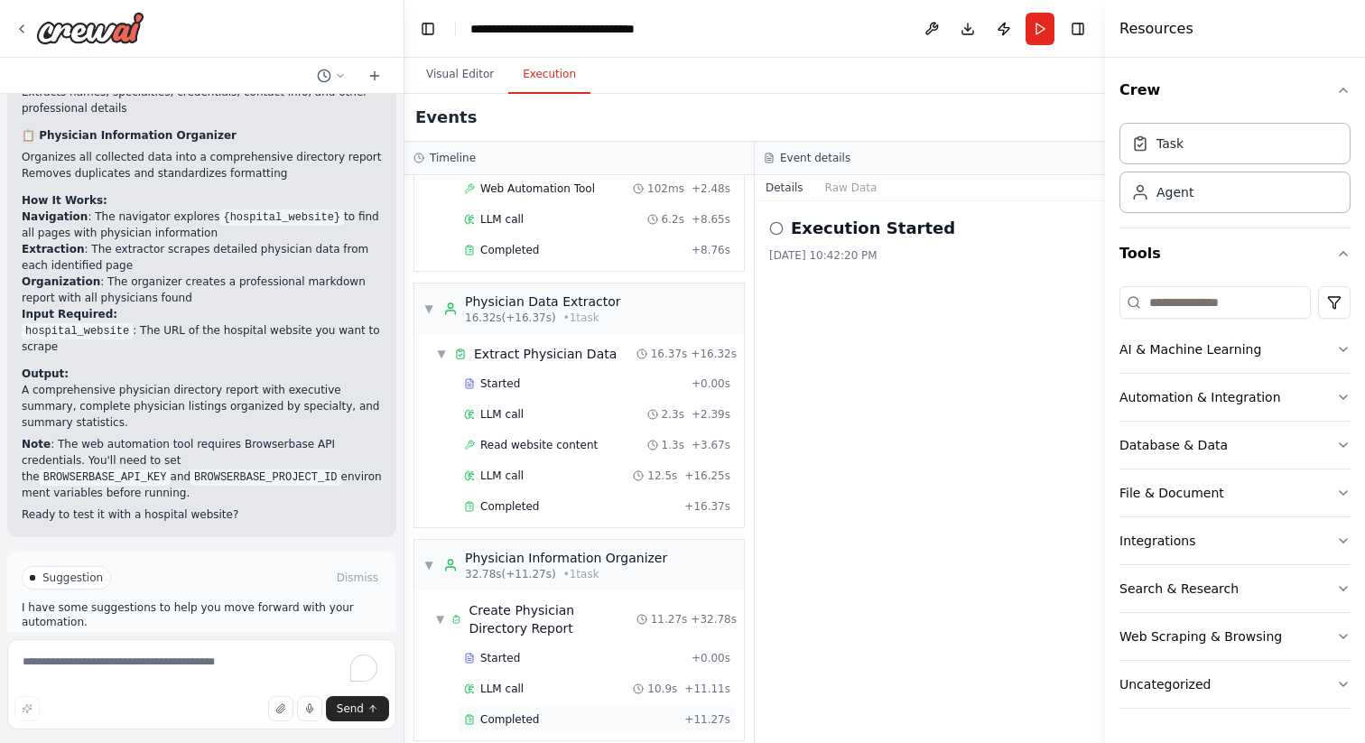
click at [545, 712] on div "Completed" at bounding box center [570, 719] width 213 height 14
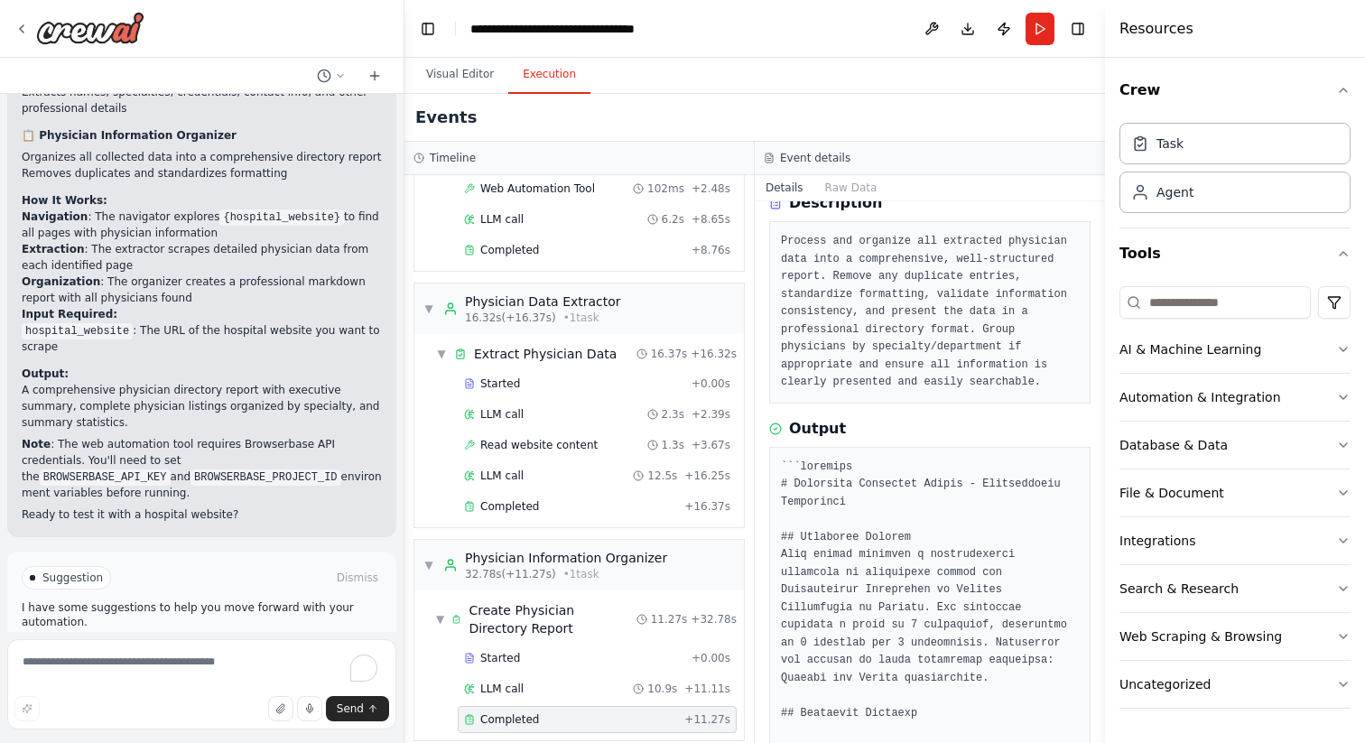
scroll to position [0, 0]
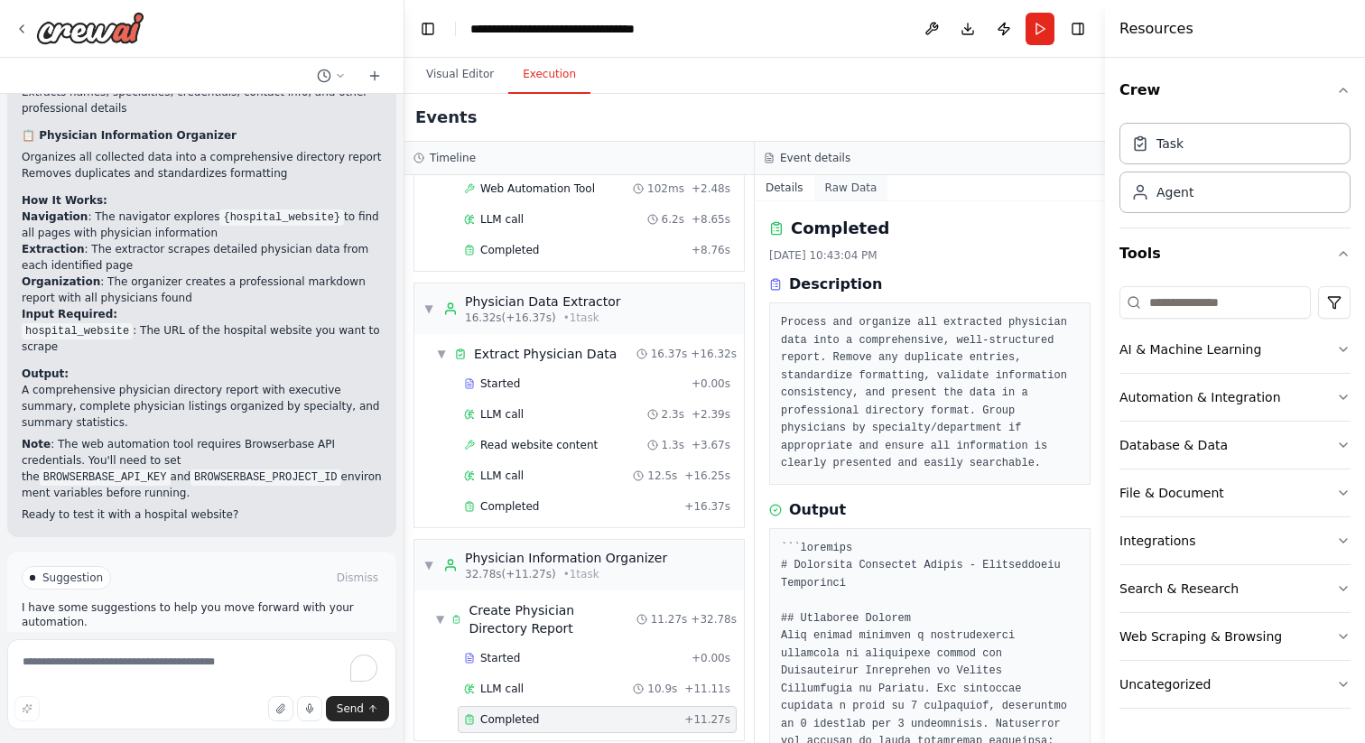
click at [849, 185] on button "Raw Data" at bounding box center [851, 187] width 74 height 25
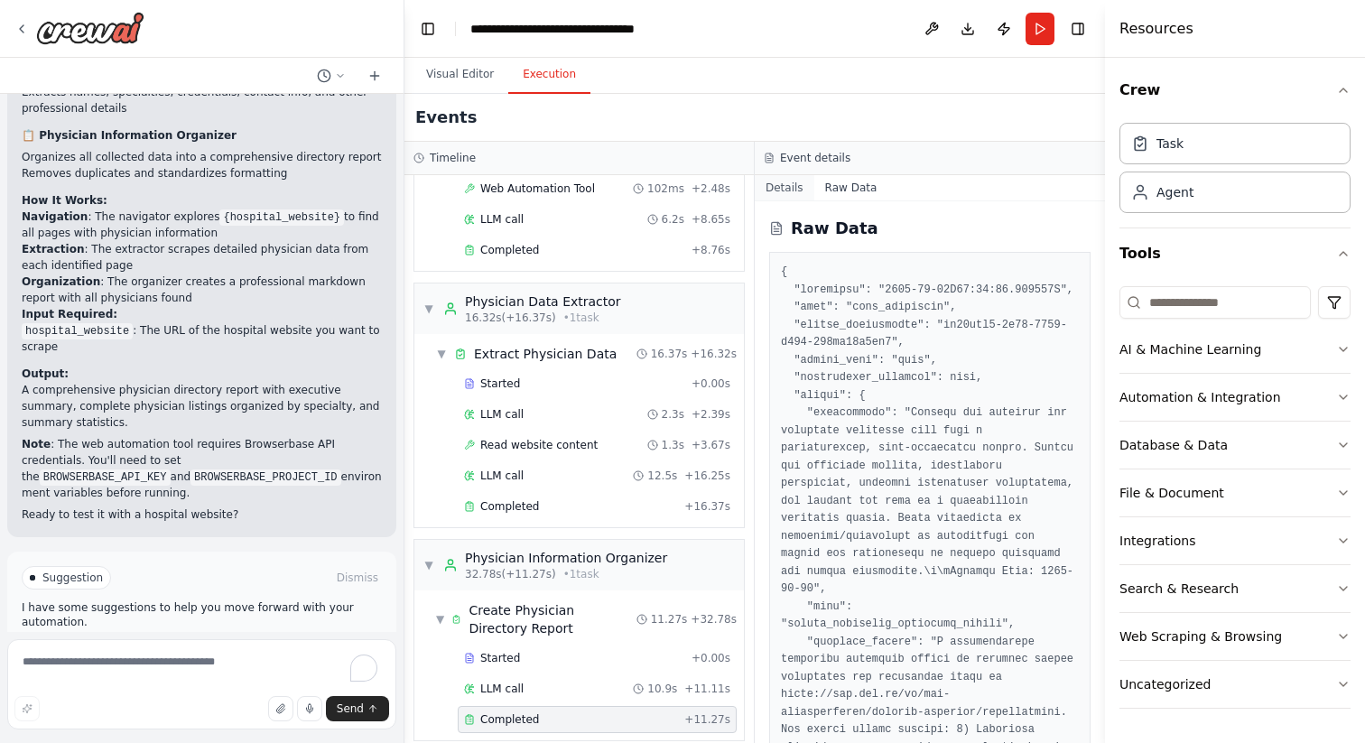
click at [803, 185] on button "Details" at bounding box center [785, 187] width 60 height 25
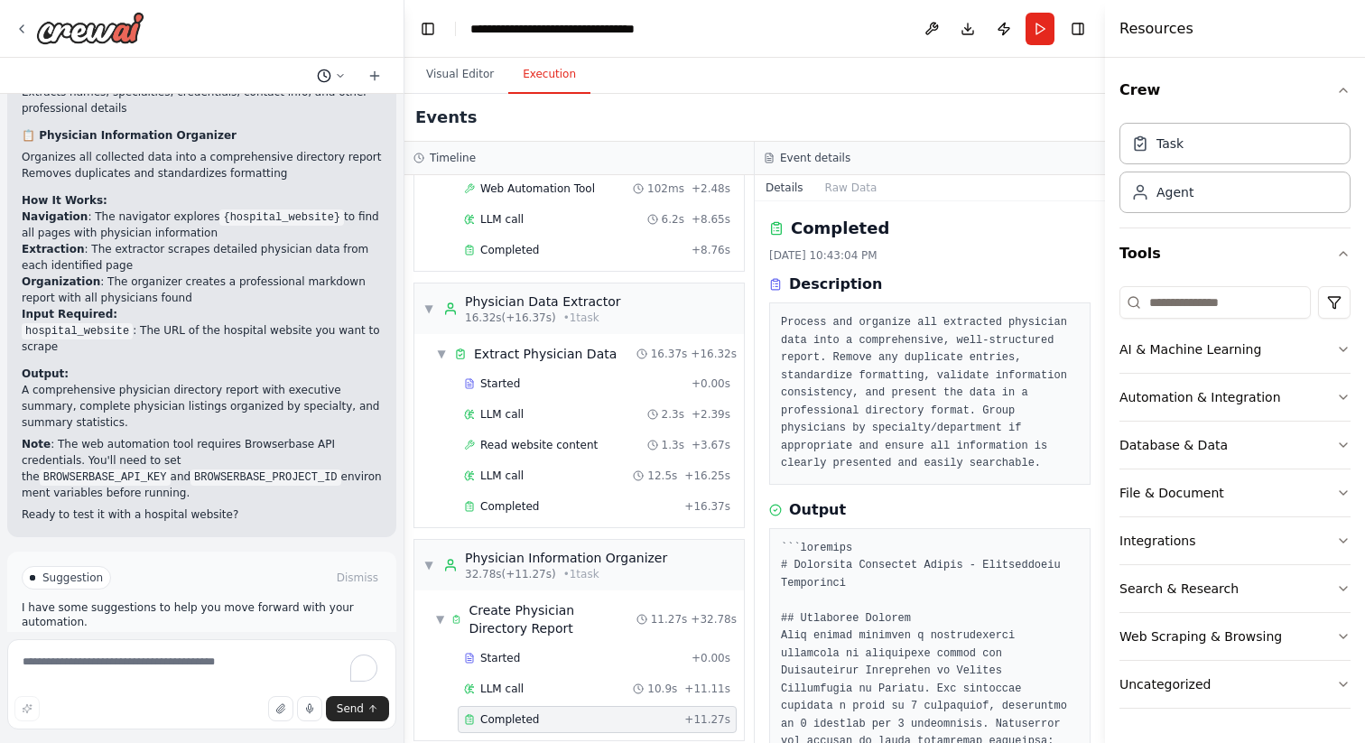
click at [339, 77] on icon at bounding box center [340, 75] width 11 height 11
click at [353, 39] on div at bounding box center [202, 371] width 404 height 743
click at [975, 29] on button "Download" at bounding box center [967, 29] width 29 height 33
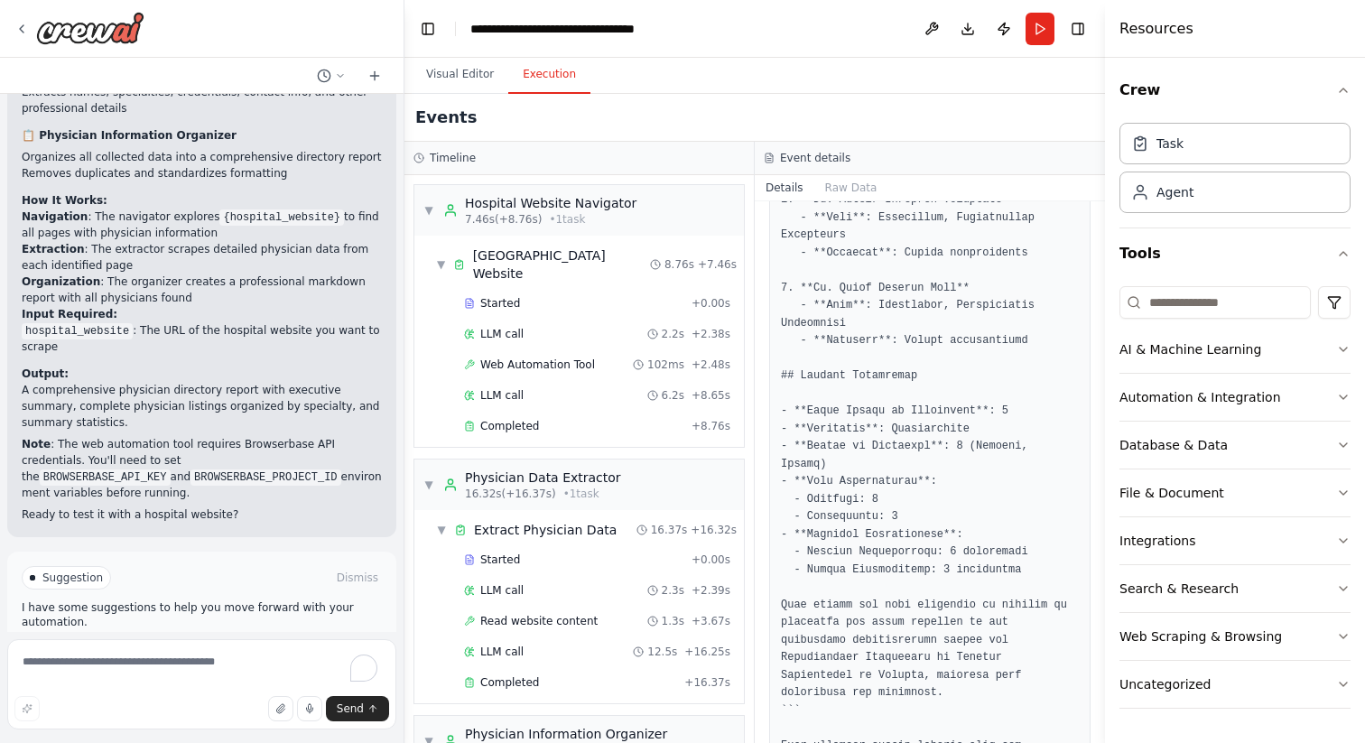
scroll to position [1439, 0]
